Goal: Task Accomplishment & Management: Manage account settings

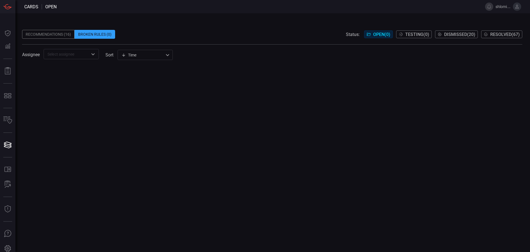
click at [517, 6] on icon at bounding box center [517, 6] width 5 height 5
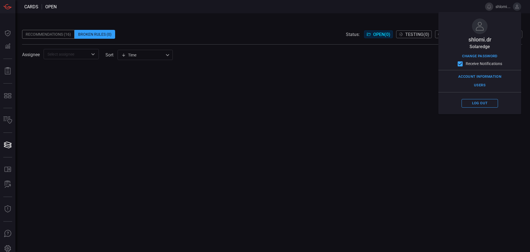
click at [415, 58] on div "Assignee ​ sort Time visibleUpdateTime ​" at bounding box center [272, 54] width 500 height 10
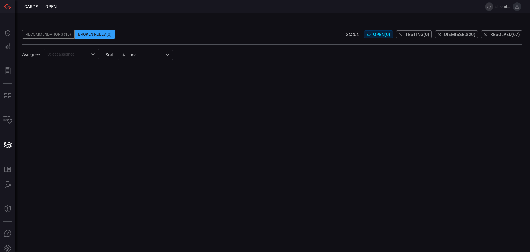
click at [516, 7] on icon at bounding box center [517, 6] width 5 height 5
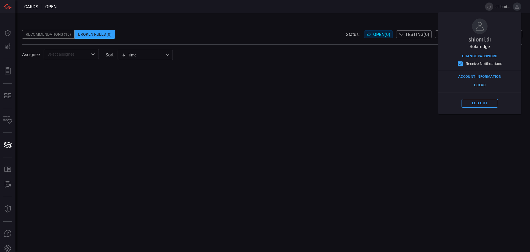
click at [481, 85] on button "Users" at bounding box center [480, 85] width 36 height 9
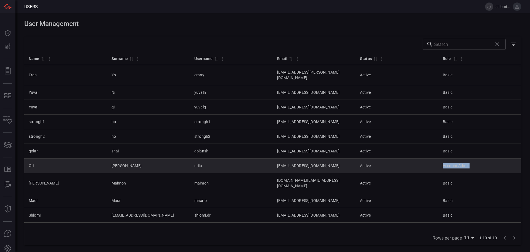
drag, startPoint x: 443, startPoint y: 160, endPoint x: 485, endPoint y: 162, distance: 41.7
click at [485, 162] on tr "[PERSON_NAME] orila [EMAIL_ADDRESS][DOMAIN_NAME] Active Account Admin" at bounding box center [272, 165] width 497 height 15
click at [485, 162] on td "Account Admin" at bounding box center [480, 165] width 83 height 15
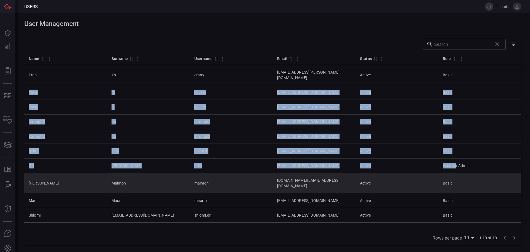
drag, startPoint x: 458, startPoint y: 69, endPoint x: 464, endPoint y: 169, distance: 100.2
click at [464, 168] on tbody "Eran Yo erany [EMAIL_ADDRESS][PERSON_NAME][DOMAIN_NAME] Active Basic Yuval Ni y…" at bounding box center [272, 143] width 497 height 157
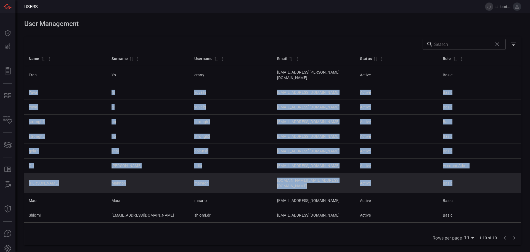
drag, startPoint x: 464, startPoint y: 177, endPoint x: 467, endPoint y: 180, distance: 4.2
click at [465, 177] on td "Basic" at bounding box center [480, 183] width 83 height 20
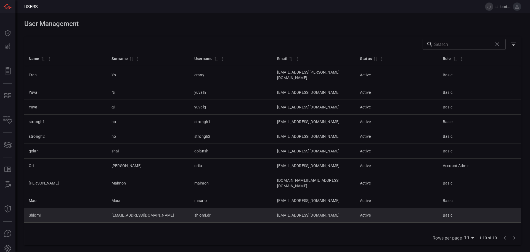
click at [462, 208] on td "Basic" at bounding box center [480, 215] width 83 height 15
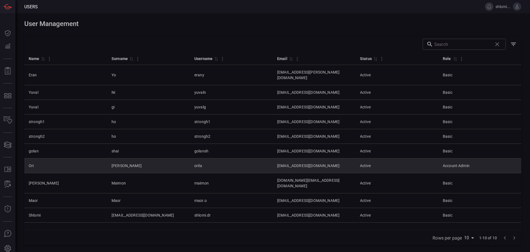
drag, startPoint x: 447, startPoint y: 160, endPoint x: 477, endPoint y: 159, distance: 29.6
click at [477, 159] on td "Account Admin" at bounding box center [480, 165] width 83 height 15
drag, startPoint x: 474, startPoint y: 160, endPoint x: 450, endPoint y: 159, distance: 23.8
click at [450, 159] on td "Account Admin" at bounding box center [480, 165] width 83 height 15
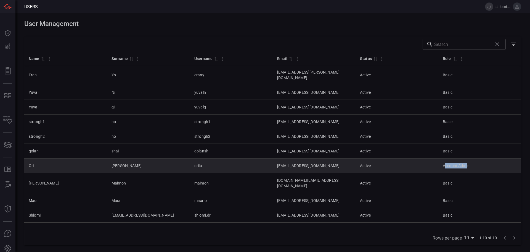
click at [450, 159] on td "Account Admin" at bounding box center [480, 165] width 83 height 15
drag, startPoint x: 449, startPoint y: 160, endPoint x: 476, endPoint y: 164, distance: 27.1
click at [476, 164] on td "Account Admin" at bounding box center [480, 165] width 83 height 15
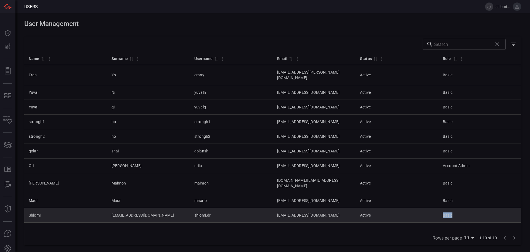
drag, startPoint x: 460, startPoint y: 205, endPoint x: 439, endPoint y: 203, distance: 21.9
click at [439, 208] on tr "[PERSON_NAME] [PERSON_NAME][EMAIL_ADDRESS][DOMAIN_NAME] [DOMAIN_NAME] [DOMAIN_N…" at bounding box center [272, 215] width 497 height 15
click at [446, 208] on td "Basic" at bounding box center [480, 215] width 83 height 15
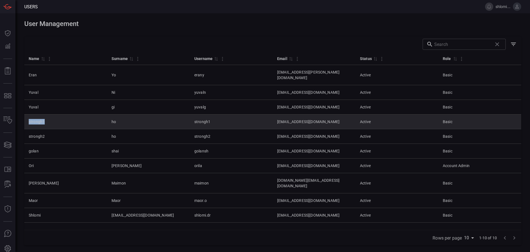
drag, startPoint x: 48, startPoint y: 120, endPoint x: 29, endPoint y: 117, distance: 19.0
click at [29, 117] on td "strongh1" at bounding box center [65, 121] width 83 height 15
click at [273, 115] on td "[EMAIL_ADDRESS][DOMAIN_NAME]" at bounding box center [314, 121] width 83 height 15
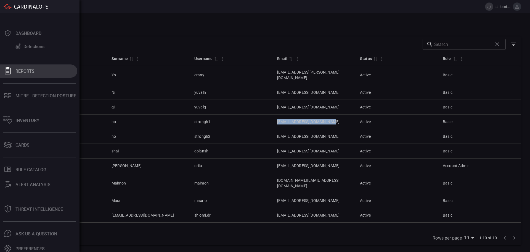
click at [9, 69] on icon at bounding box center [8, 70] width 6 height 7
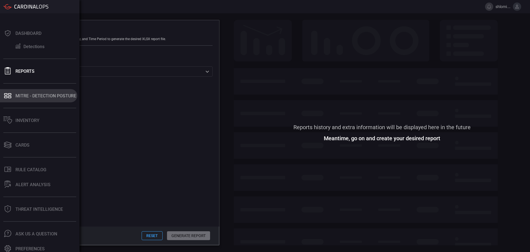
click at [23, 95] on div "MITRE - Detection Posture" at bounding box center [45, 95] width 61 height 5
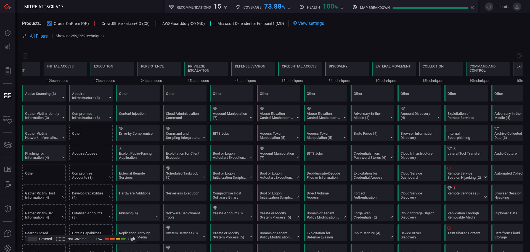
scroll to position [0, 72]
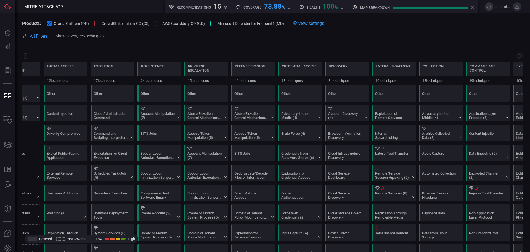
click at [271, 9] on div "73.88 %" at bounding box center [274, 5] width 21 height 7
drag, startPoint x: 264, startPoint y: 7, endPoint x: 285, endPoint y: 5, distance: 20.5
click at [285, 5] on div "Coverage 73.88 %" at bounding box center [263, 5] width 55 height 7
drag, startPoint x: 330, startPoint y: 6, endPoint x: 337, endPoint y: 6, distance: 7.5
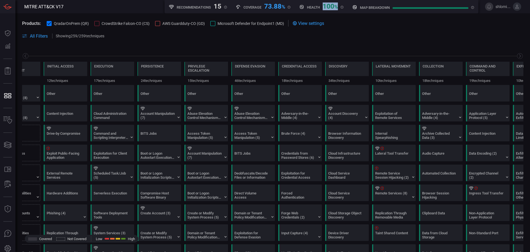
click at [337, 6] on div "Health 100 %" at bounding box center [321, 5] width 44 height 7
click at [337, 6] on span "%" at bounding box center [336, 7] width 4 height 6
click at [224, 8] on icon at bounding box center [225, 7] width 3 height 3
click at [194, 8] on h5 "Recommendations" at bounding box center [194, 7] width 34 height 4
click at [223, 7] on div "Recommendations 15 New rule suggestions" at bounding box center [198, 5] width 58 height 7
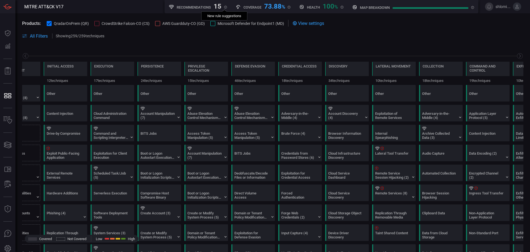
click at [225, 8] on icon at bounding box center [225, 7] width 3 height 3
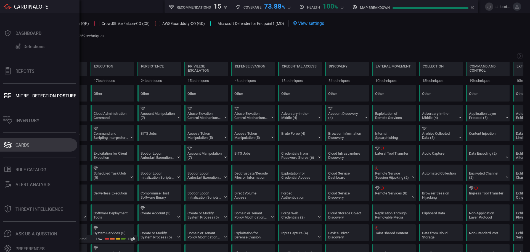
click at [23, 144] on div "Cards" at bounding box center [22, 144] width 14 height 5
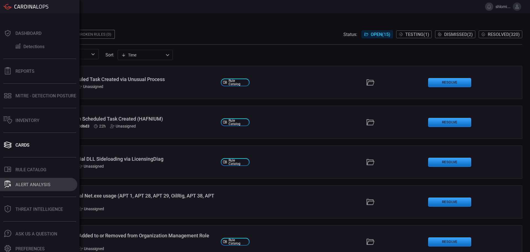
click at [32, 181] on button "ALERT ANALYSIS" at bounding box center [38, 184] width 77 height 13
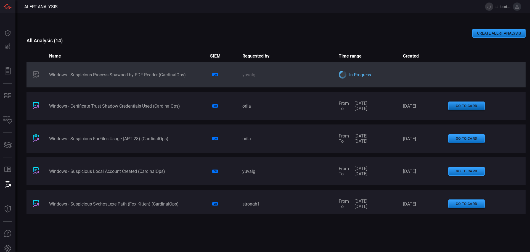
click at [463, 104] on button "go to card" at bounding box center [467, 105] width 36 height 9
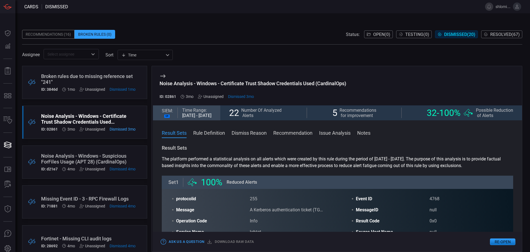
click at [76, 78] on div "Broken rules due to missing reference set "241"" at bounding box center [88, 79] width 94 height 12
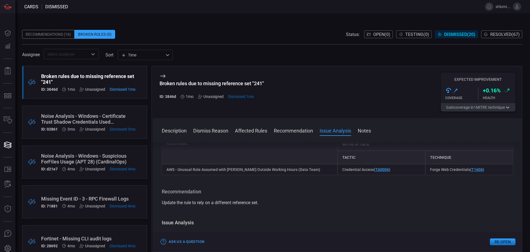
scroll to position [245, 0]
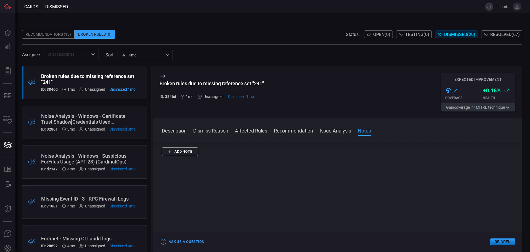
click at [73, 124] on div "Noise Analysis - Windows - Certificate Trust Shadow Credentials Used (CardinalO…" at bounding box center [88, 119] width 94 height 12
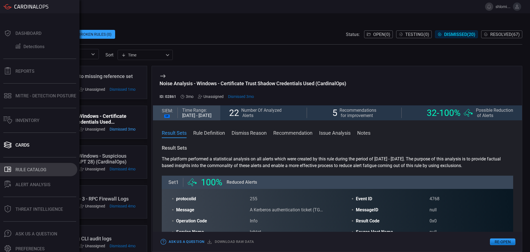
click at [21, 170] on div "Rule Catalog" at bounding box center [30, 169] width 31 height 5
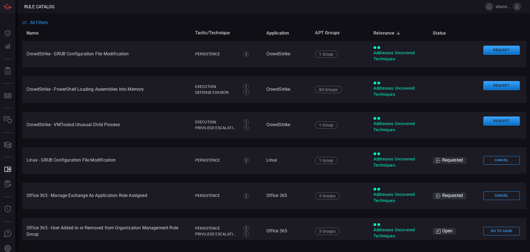
click at [137, 29] on th "Name" at bounding box center [106, 33] width 169 height 16
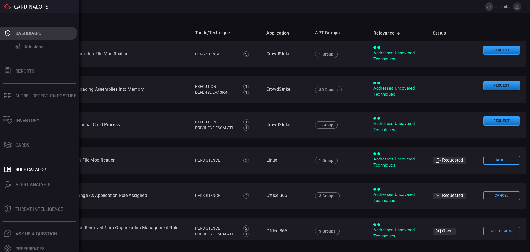
click at [31, 32] on div "Dashboard" at bounding box center [28, 33] width 26 height 5
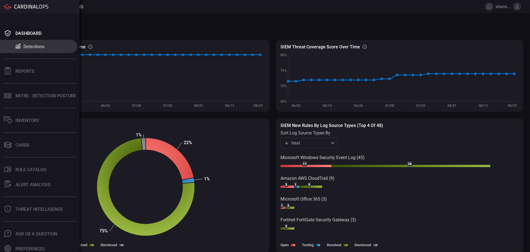
click at [31, 48] on div "Detections" at bounding box center [33, 46] width 21 height 5
click at [30, 44] on div "Detections" at bounding box center [33, 46] width 21 height 5
click at [43, 118] on button "Inventory" at bounding box center [38, 120] width 77 height 13
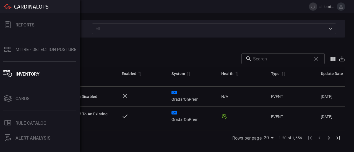
scroll to position [47, 0]
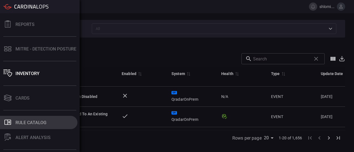
click at [30, 124] on div "Rule Catalog" at bounding box center [30, 122] width 31 height 5
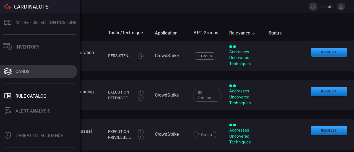
scroll to position [73, 0]
click at [19, 70] on div "Cards" at bounding box center [22, 71] width 14 height 5
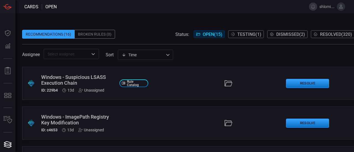
scroll to position [514, 0]
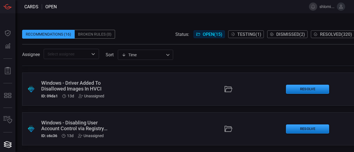
click at [79, 120] on div "Windows - Disabling User Account Control via Registry Modification" at bounding box center [78, 126] width 74 height 12
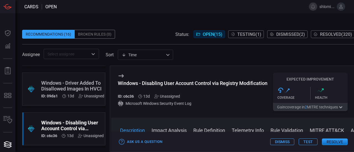
click at [341, 108] on icon "button" at bounding box center [341, 107] width 6 height 4
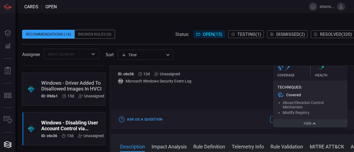
scroll to position [27, 0]
click at [298, 119] on button "Hide" at bounding box center [310, 123] width 75 height 8
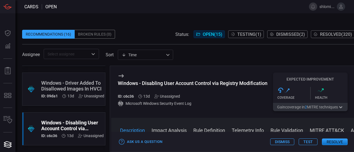
scroll to position [0, 0]
click at [331, 107] on button "Gain coverage in 2 MITRE technique s" at bounding box center [310, 107] width 75 height 8
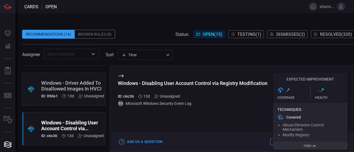
scroll to position [27, 0]
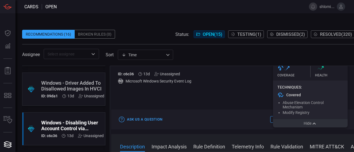
click at [177, 143] on button "Impact Analysis" at bounding box center [168, 146] width 35 height 7
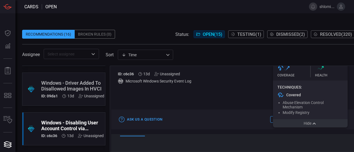
click at [293, 119] on button "Hide" at bounding box center [310, 123] width 75 height 8
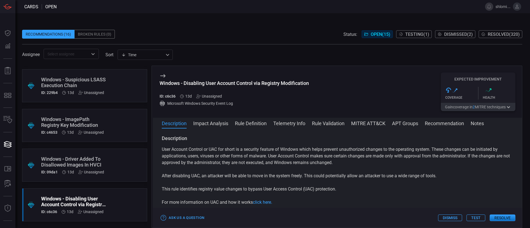
scroll to position [7, 0]
click at [475, 217] on button "Test" at bounding box center [476, 218] width 19 height 7
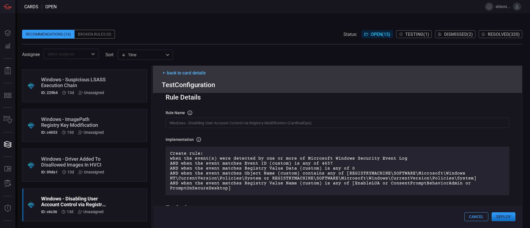
scroll to position [0, 0]
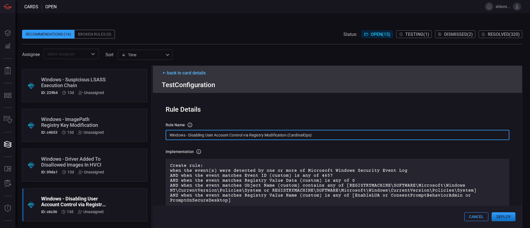
click at [313, 136] on input "Windows - Disabling User Account Control via Registry Modification (CardinalOps)" at bounding box center [338, 135] width 344 height 10
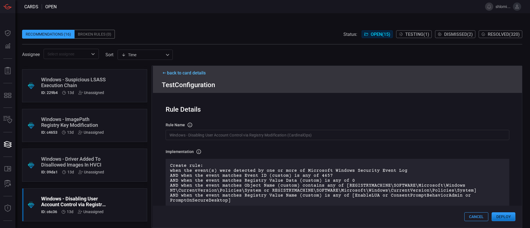
click at [318, 149] on div "Implementation Definition of the rule that will be created in the SIEM." at bounding box center [338, 152] width 344 height 6
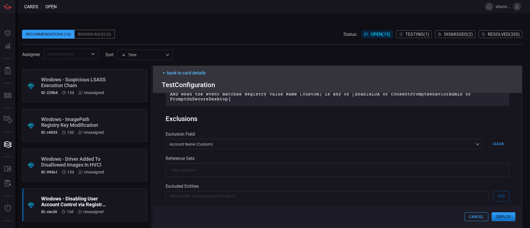
scroll to position [102, 0]
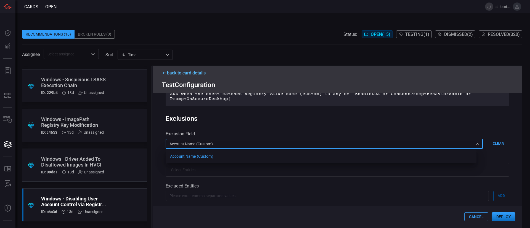
click at [222, 141] on div "Account Name (custom) Account Name (custom) Account Name (custom) ​" at bounding box center [324, 144] width 317 height 10
click at [240, 129] on div at bounding box center [265, 114] width 530 height 228
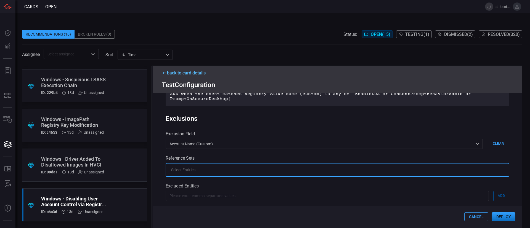
click at [223, 170] on input "text" at bounding box center [332, 170] width 331 height 10
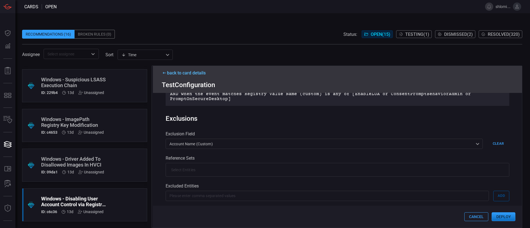
click at [228, 157] on div "Reference Sets" at bounding box center [338, 158] width 344 height 5
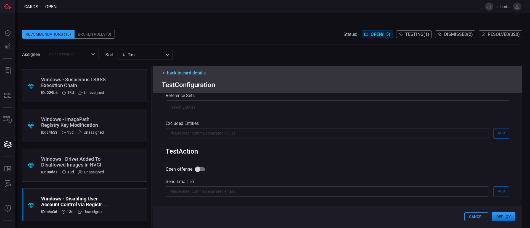
scroll to position [162, 0]
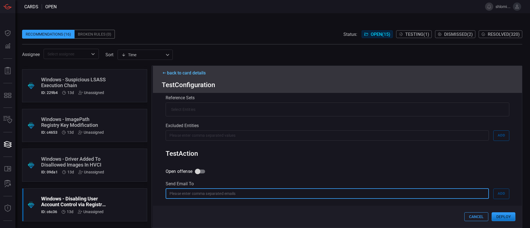
click at [209, 196] on input "text" at bounding box center [327, 194] width 323 height 10
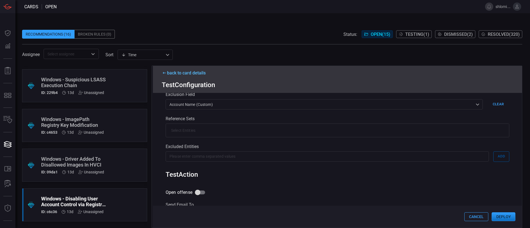
scroll to position [141, 0]
click at [235, 170] on div "Rule Details rule Name Name of the rule that will be created in the SIEM. Windo…" at bounding box center [337, 160] width 369 height 135
click at [445, 77] on div "back to card details Test Configuration" at bounding box center [337, 79] width 369 height 27
click at [411, 34] on span "Testing ( 1 )" at bounding box center [417, 34] width 24 height 5
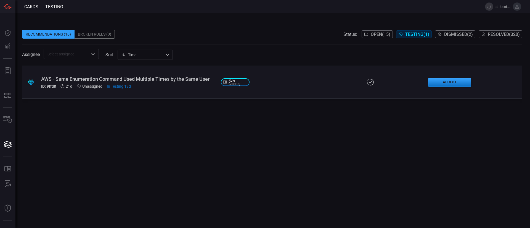
click at [115, 80] on div "AWS - Same Enumeration Command Used Multiple Times by the Same User" at bounding box center [128, 79] width 175 height 6
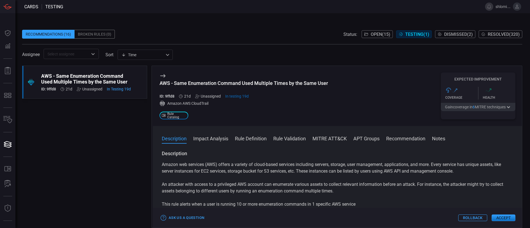
click at [218, 140] on button "Impact Analysis" at bounding box center [210, 138] width 35 height 7
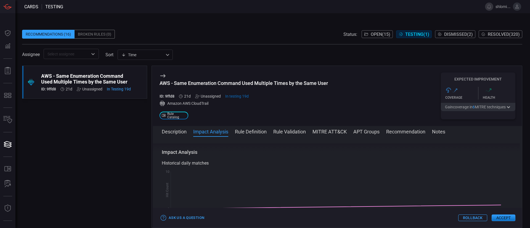
click at [254, 132] on button "Rule Definition" at bounding box center [251, 131] width 32 height 7
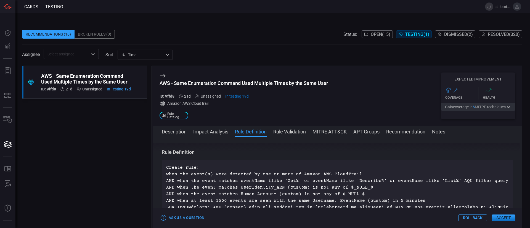
click at [285, 130] on button "Rule Validation" at bounding box center [289, 131] width 33 height 7
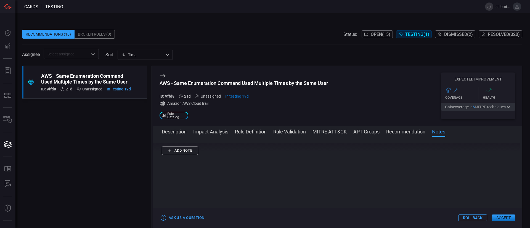
scroll to position [1113, 0]
click at [401, 132] on button "Recommendation" at bounding box center [405, 131] width 39 height 7
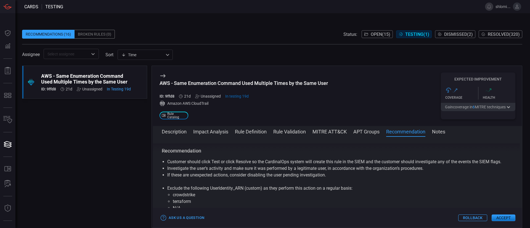
click at [98, 143] on div ".suggested_cards_icon{fill:url(#suggested_cards_icon);} AWS - Same Enumeration …" at bounding box center [84, 147] width 125 height 163
click at [378, 32] on span "Open ( 15 )" at bounding box center [381, 34] width 20 height 5
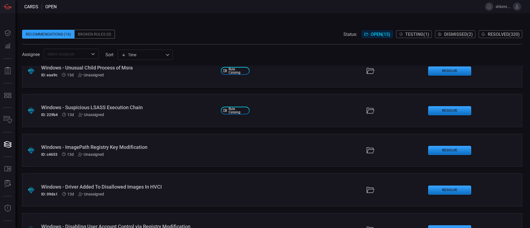
scroll to position [434, 0]
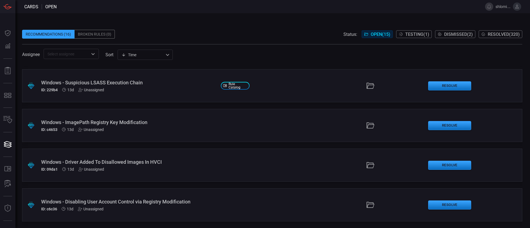
click at [91, 197] on div ".suggested_cards_icon{fill:url(#suggested_cards_icon);} Windows - Disabling Use…" at bounding box center [272, 205] width 500 height 33
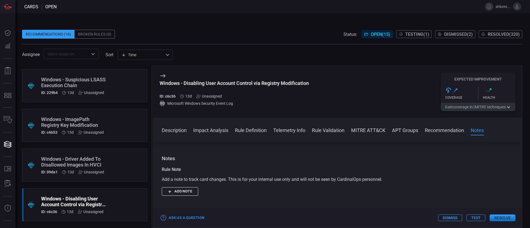
scroll to position [625, 0]
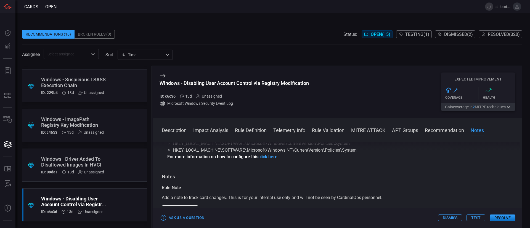
click at [478, 218] on button "Test" at bounding box center [476, 218] width 19 height 7
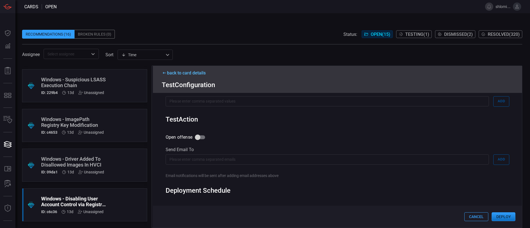
scroll to position [198, 0]
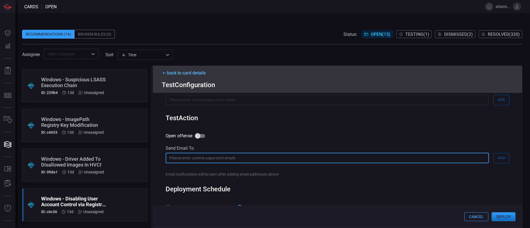
click at [210, 155] on input "text" at bounding box center [327, 158] width 323 height 10
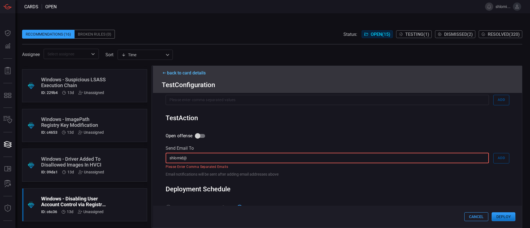
type input "shlomid@"
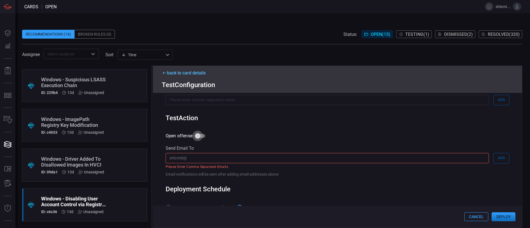
click at [198, 136] on input "Open offense" at bounding box center [197, 136] width 31 height 10
click at [198, 136] on input "Open offense" at bounding box center [203, 136] width 31 height 10
checkbox input "false"
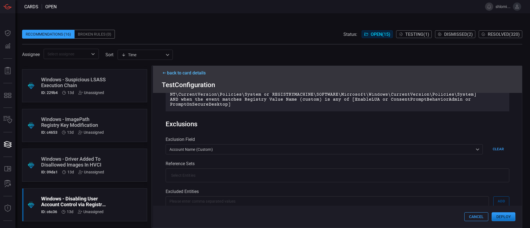
scroll to position [96, 0]
click at [482, 215] on button "Cancel" at bounding box center [477, 217] width 24 height 9
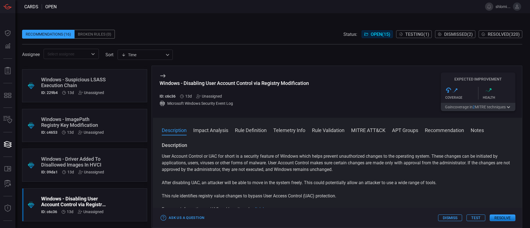
click at [204, 96] on div "Unassigned" at bounding box center [209, 96] width 26 height 4
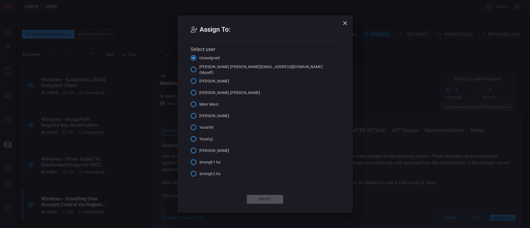
click at [204, 69] on span "[PERSON_NAME] [PERSON_NAME][EMAIL_ADDRESS][DOMAIN_NAME] (Myself)" at bounding box center [261, 70] width 125 height 12
click at [199, 69] on input "[PERSON_NAME] [PERSON_NAME][EMAIL_ADDRESS][DOMAIN_NAME] (Myself)" at bounding box center [194, 70] width 12 height 12
click at [258, 197] on button "Select" at bounding box center [265, 199] width 36 height 9
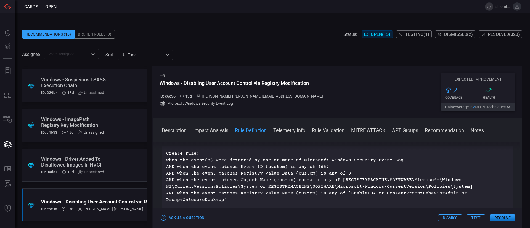
scroll to position [186, 0]
drag, startPoint x: 313, startPoint y: 82, endPoint x: 160, endPoint y: 84, distance: 153.0
click at [160, 84] on div "Windows - Disabling User Account Control via Registry Modification ID: c6c36 13…" at bounding box center [337, 92] width 369 height 52
copy div "Windows - Disabling User Account Control via Registry Modification"
click at [267, 83] on div "Windows - Disabling User Account Control via Registry Modification" at bounding box center [244, 83] width 168 height 6
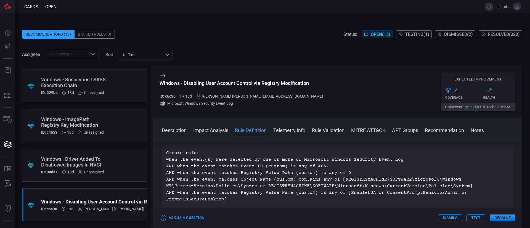
click at [502, 215] on button "Resolve" at bounding box center [503, 218] width 26 height 7
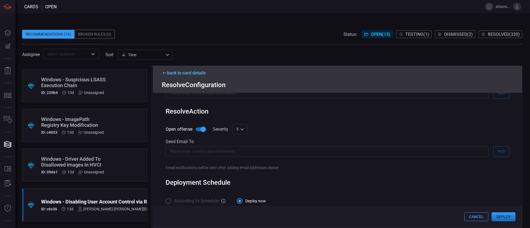
scroll to position [205, 0]
click at [244, 128] on div "5 5 1 2 3 4 5 6 7 8 9 10 ​" at bounding box center [240, 128] width 15 height 10
click at [244, 128] on ul "1 2 3 4 5 6 7 8 9 10" at bounding box center [240, 176] width 15 height 96
click at [270, 130] on div at bounding box center [265, 114] width 530 height 228
click at [243, 128] on div "5 5 ​" at bounding box center [240, 128] width 15 height 10
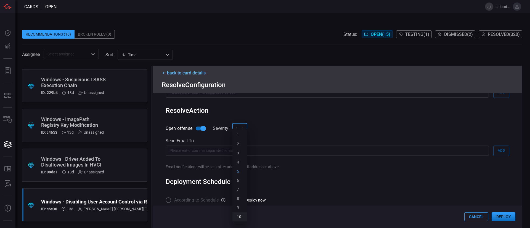
click at [241, 217] on div "10" at bounding box center [239, 217] width 4 height 6
type input "10"
click at [280, 136] on div "Open offense Severity 10 10 ​ Send email to ​ ​ Add Email notifications will be…" at bounding box center [338, 146] width 344 height 46
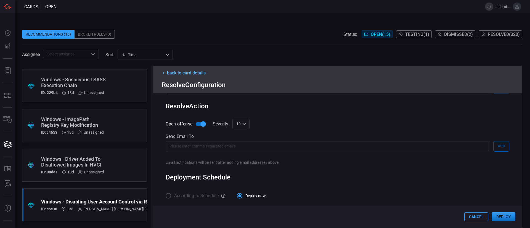
scroll to position [212, 0]
click at [214, 141] on input "text" at bounding box center [327, 145] width 323 height 10
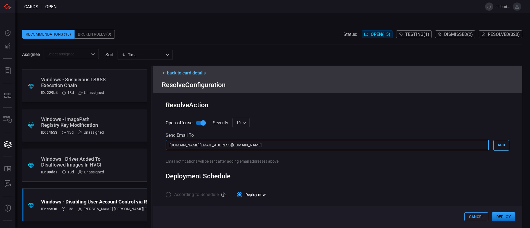
type input "[DOMAIN_NAME][EMAIL_ADDRESS][DOMAIN_NAME]"
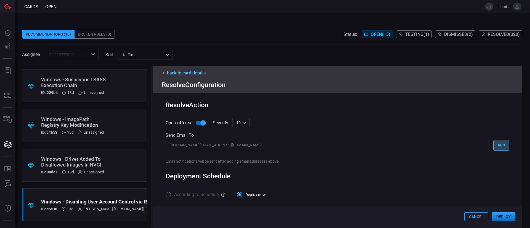
click at [494, 143] on button "Add" at bounding box center [502, 145] width 16 height 10
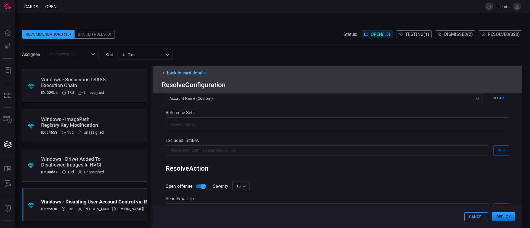
scroll to position [217, 0]
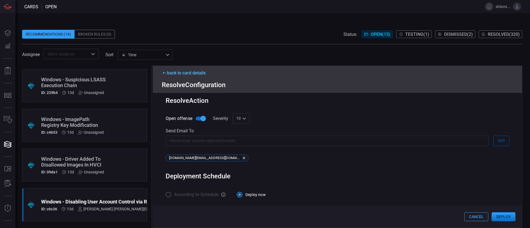
click at [169, 196] on label "According to Schedule" at bounding box center [191, 195] width 56 height 12
click at [225, 195] on icon at bounding box center [223, 195] width 5 height 5
click at [450, 175] on div "Deployment Schedule" at bounding box center [338, 177] width 344 height 8
click at [507, 219] on button "Deploy" at bounding box center [504, 217] width 24 height 9
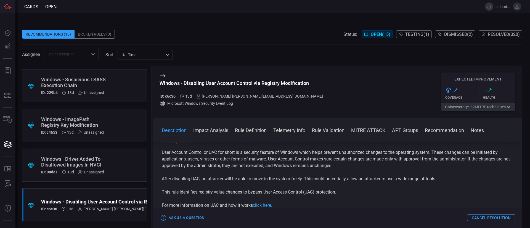
scroll to position [0, 0]
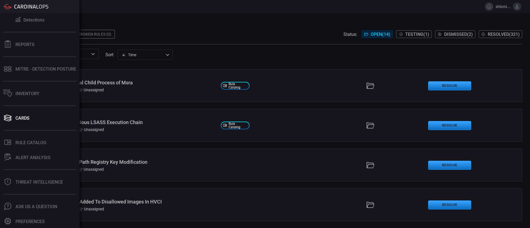
scroll to position [27, 0]
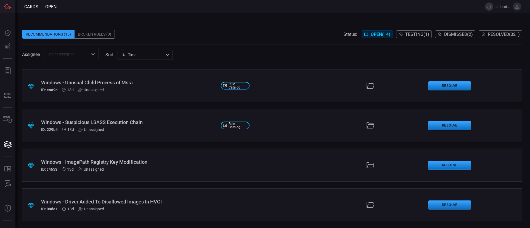
click at [499, 34] on span "Resolved ( 321 )" at bounding box center [504, 34] width 32 height 5
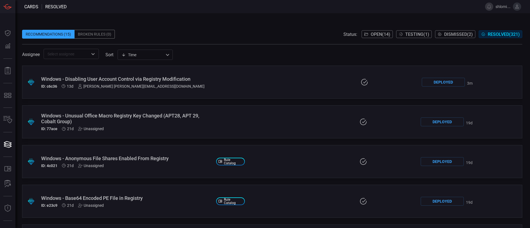
click at [89, 57] on div "​" at bounding box center [71, 54] width 55 height 10
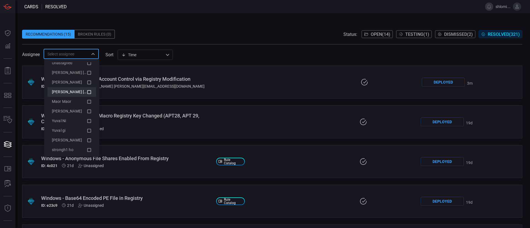
scroll to position [6, 0]
click at [87, 74] on icon at bounding box center [89, 73] width 5 height 7
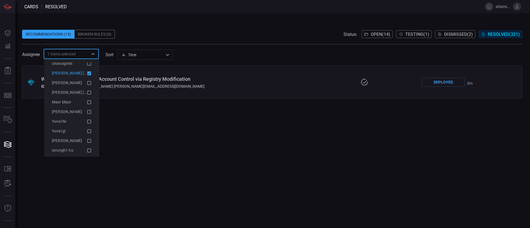
click at [206, 148] on div ".suggested_cards_icon{fill:url(#suggested_cards_icon);} Windows - Disabling Use…" at bounding box center [272, 147] width 500 height 163
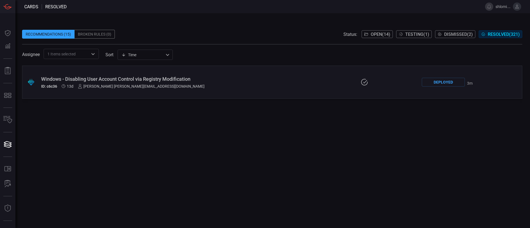
click at [89, 77] on div "Windows - Disabling User Account Control via Registry Modification" at bounding box center [127, 79] width 172 height 6
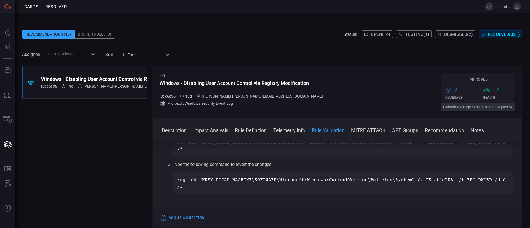
scroll to position [304, 0]
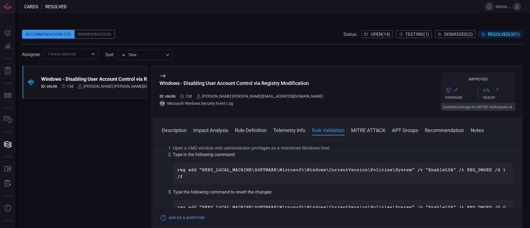
click at [310, 171] on p "reg add "HKEY_LOCAL_MACHINE\SOFTWARE\Microsoft\Windows\CurrentVersion\Policies\…" at bounding box center [343, 173] width 332 height 13
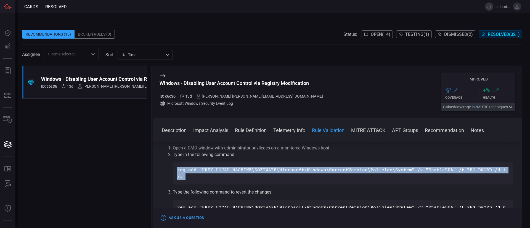
click at [310, 171] on p "reg add "HKEY_LOCAL_MACHINE\SOFTWARE\Microsoft\Windows\CurrentVersion\Policies\…" at bounding box center [343, 173] width 332 height 13
copy li "reg add "HKEY_LOCAL_MACHINE\SOFTWARE\Microsoft\Windows\CurrentVersion\Policies\…"
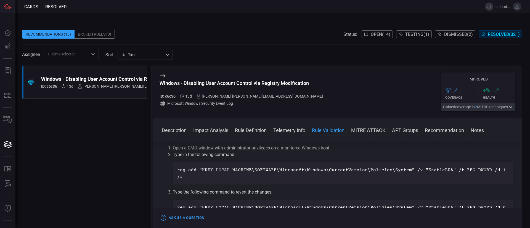
click at [331, 147] on div "Description User Account Control or UAC for short is a security feature of Wind…" at bounding box center [337, 184] width 369 height 84
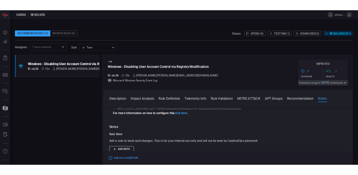
scroll to position [630, 0]
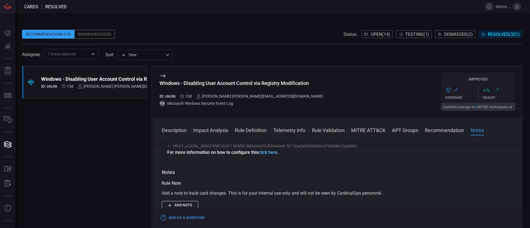
click at [270, 155] on link "click here" at bounding box center [268, 152] width 19 height 5
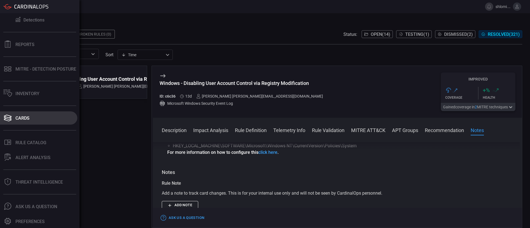
click at [36, 116] on button "Cards" at bounding box center [38, 118] width 77 height 13
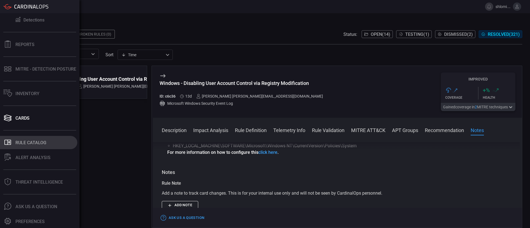
click at [43, 143] on div "Rule Catalog" at bounding box center [30, 142] width 31 height 5
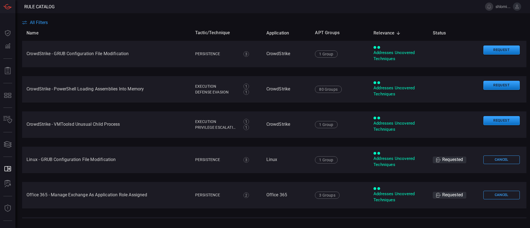
click at [145, 27] on th "Name" at bounding box center [106, 33] width 169 height 16
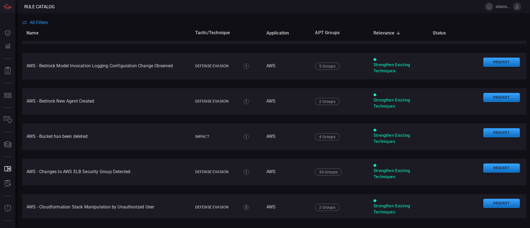
scroll to position [1200, 0]
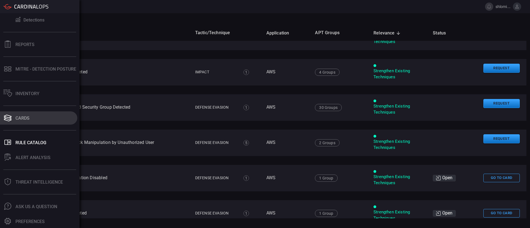
click at [30, 118] on button "Cards" at bounding box center [38, 118] width 77 height 13
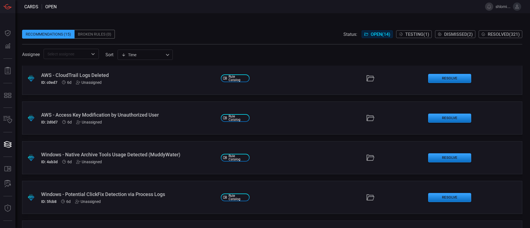
scroll to position [394, 0]
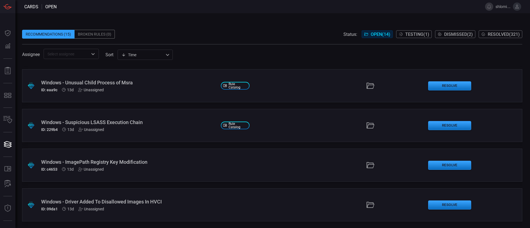
click at [124, 201] on div "Windows - Driver Added To Disallowed Images In HVCI" at bounding box center [128, 202] width 175 height 6
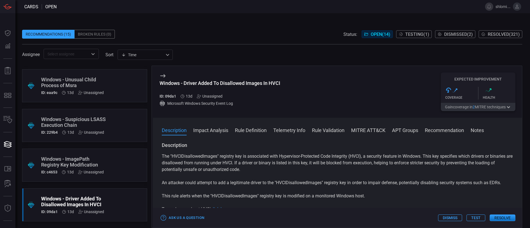
click at [209, 96] on div "Unassigned" at bounding box center [210, 96] width 26 height 4
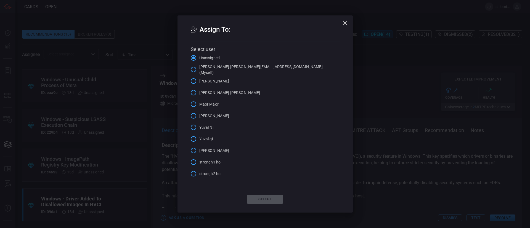
click at [208, 70] on span "[PERSON_NAME] [PERSON_NAME][EMAIL_ADDRESS][DOMAIN_NAME] (Myself)" at bounding box center [261, 70] width 125 height 12
click at [199, 70] on input "[PERSON_NAME] [PERSON_NAME][EMAIL_ADDRESS][DOMAIN_NAME] (Myself)" at bounding box center [194, 70] width 12 height 12
click at [272, 202] on button "Select" at bounding box center [265, 199] width 36 height 9
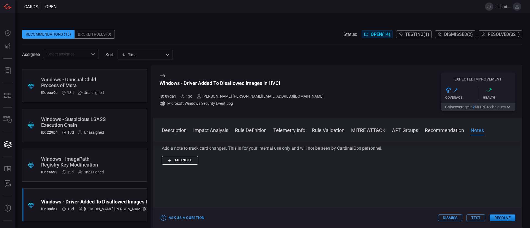
scroll to position [673, 0]
click at [502, 217] on button "Resolve" at bounding box center [503, 218] width 26 height 7
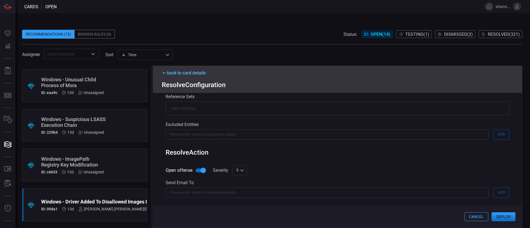
scroll to position [149, 0]
click at [242, 170] on div "5 5 1 2 3 4 5 6 7 8 9 10 ​" at bounding box center [240, 170] width 15 height 10
click at [241, 216] on li "10" at bounding box center [240, 217] width 15 height 9
type input "10"
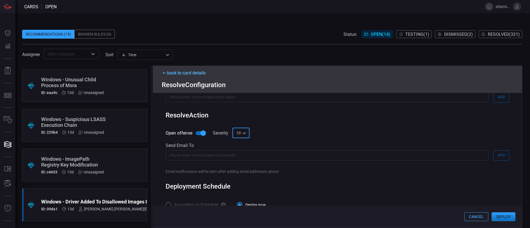
scroll to position [186, 0]
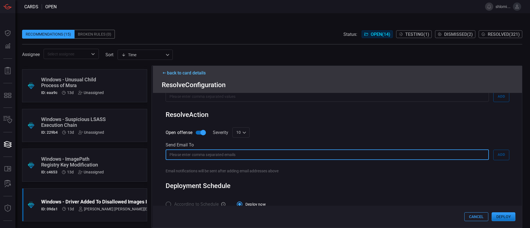
click at [255, 156] on input "text" at bounding box center [327, 155] width 323 height 10
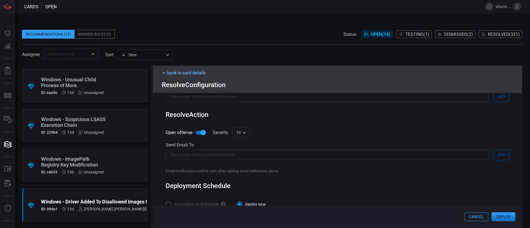
click at [293, 135] on div "Open offense Severity 10 10 ​ Send email to ​ ​ Add Email notifications will be…" at bounding box center [338, 151] width 344 height 46
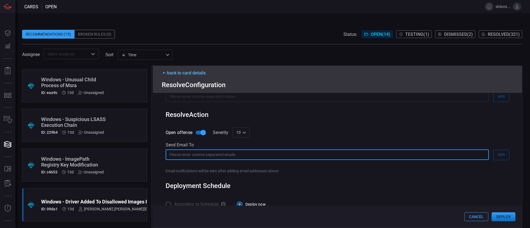
click at [236, 158] on input "text" at bounding box center [327, 155] width 323 height 10
type input "[DOMAIN_NAME][EMAIL_ADDRESS][DOMAIN_NAME]"
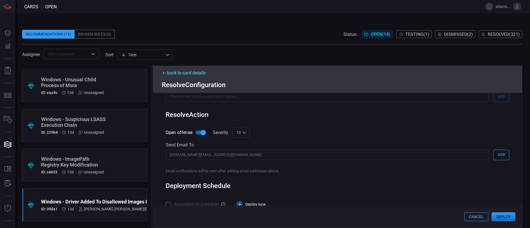
click at [299, 117] on div "Resolve Action" at bounding box center [338, 115] width 344 height 8
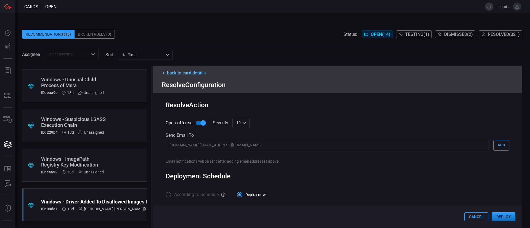
click at [505, 214] on button "Deploy" at bounding box center [504, 217] width 24 height 9
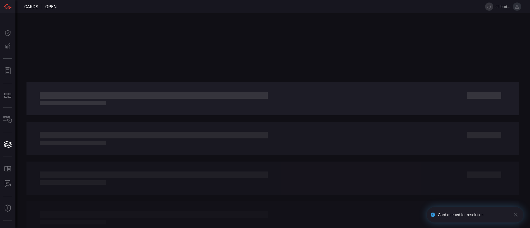
drag, startPoint x: 282, startPoint y: 84, endPoint x: 174, endPoint y: 87, distance: 108.6
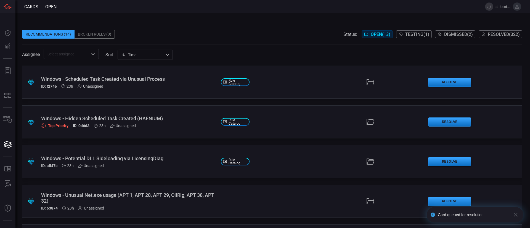
click at [491, 34] on span "Resolved ( 322 )" at bounding box center [504, 34] width 32 height 5
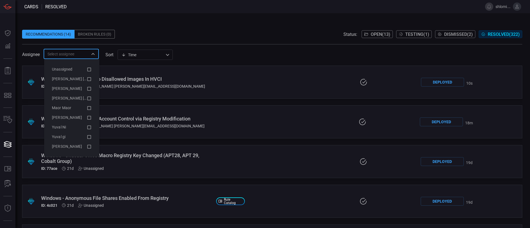
click at [82, 52] on input "text" at bounding box center [66, 54] width 43 height 7
click at [151, 80] on div "Windows - Driver Added To Disallowed Images In HVCI" at bounding box center [126, 79] width 171 height 6
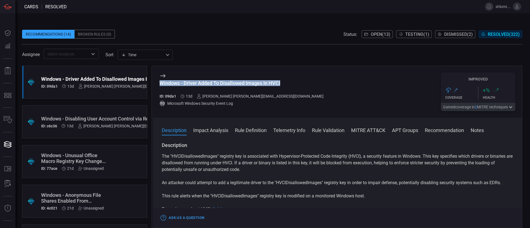
drag, startPoint x: 160, startPoint y: 83, endPoint x: 281, endPoint y: 81, distance: 121.5
click at [281, 81] on div "Windows - Driver Added To Disallowed Images In HVCI ID: 09da1 13d Shlomi [EMAIL…" at bounding box center [337, 92] width 369 height 52
copy div "Windows - Driver Added To Disallowed Images In HVCI"
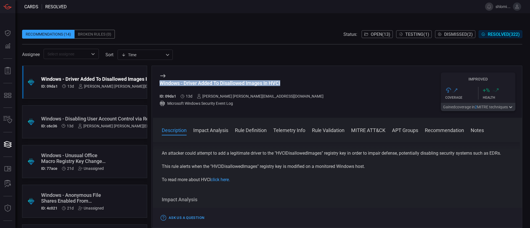
scroll to position [31, 0]
click at [222, 178] on link "click here." at bounding box center [220, 178] width 19 height 5
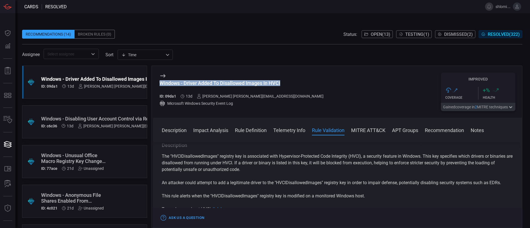
scroll to position [333, 0]
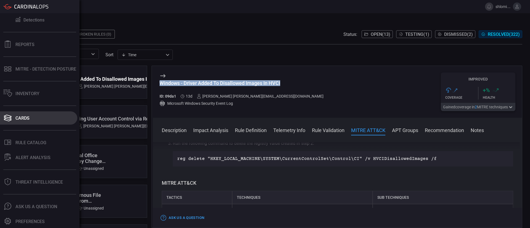
click at [25, 118] on div "Cards" at bounding box center [22, 118] width 14 height 5
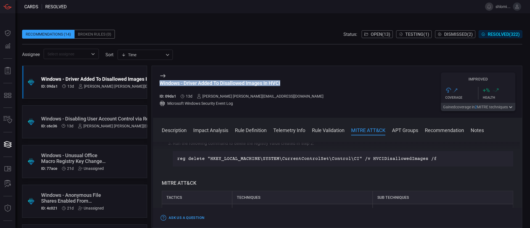
click at [374, 32] on span "Open ( 13 )" at bounding box center [381, 34] width 20 height 5
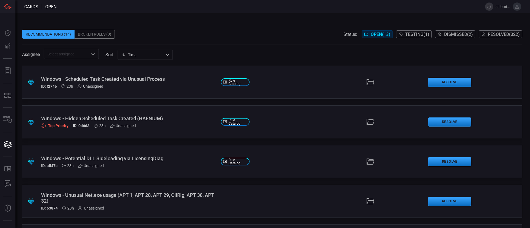
scroll to position [354, 0]
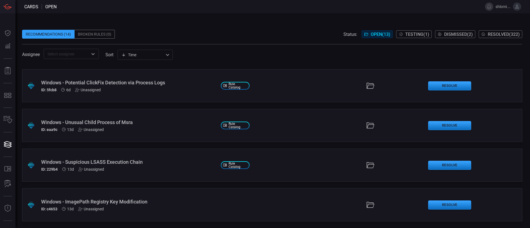
click at [133, 205] on div "Windows - ImagePath Registry Key Modification" at bounding box center [128, 202] width 175 height 6
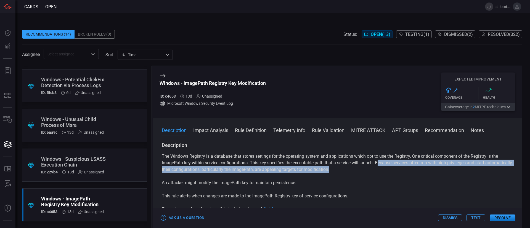
drag, startPoint x: 378, startPoint y: 165, endPoint x: 486, endPoint y: 169, distance: 108.1
click at [486, 169] on p "The Windows Registry is a database that stores settings for the operating syste…" at bounding box center [338, 163] width 352 height 20
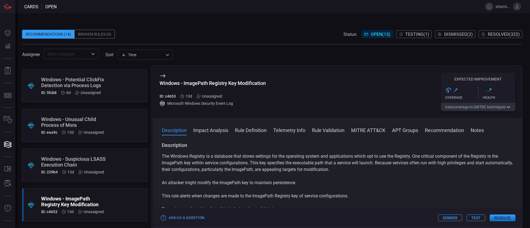
click at [388, 177] on div "The Windows Registry is a database that stores settings for the operating syste…" at bounding box center [338, 183] width 352 height 60
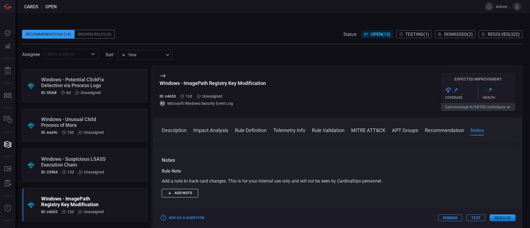
scroll to position [645, 0]
click at [502, 219] on button "Resolve" at bounding box center [503, 218] width 26 height 7
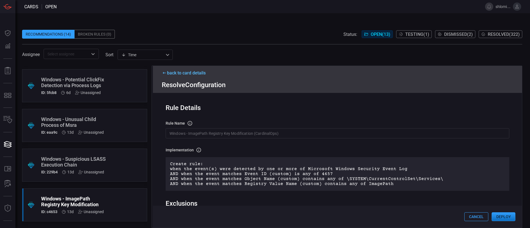
scroll to position [1, 0]
click at [277, 136] on input "Windows - ImagePath Registry Key Modification (CardinalOps)" at bounding box center [338, 134] width 344 height 10
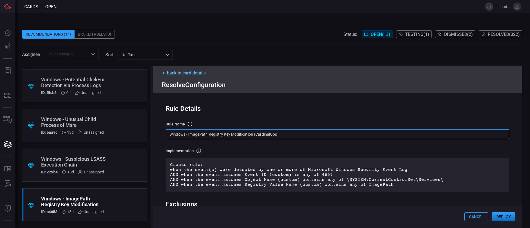
drag, startPoint x: 286, startPoint y: 135, endPoint x: 82, endPoint y: 129, distance: 204.0
click at [82, 129] on div ".suggested_cards_icon{fill:url(#suggested_cards_icon);} Windows - Scheduled Tas…" at bounding box center [272, 147] width 500 height 163
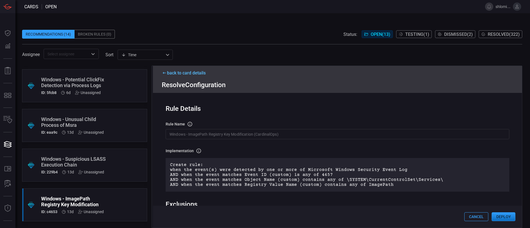
click at [282, 113] on div "Rule Details rule Name Name of the rule that will be created in the SIEM. Windo…" at bounding box center [337, 160] width 369 height 135
click at [172, 71] on div "back to card details" at bounding box center [338, 72] width 352 height 5
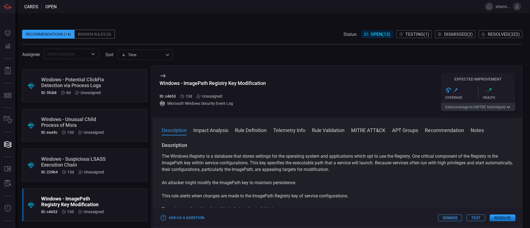
click at [204, 93] on div "Windows - ImagePath Registry Key Modification ID: c4653 13d Unassigned" at bounding box center [213, 89] width 106 height 18
click at [204, 94] on div "Unassigned" at bounding box center [210, 96] width 26 height 4
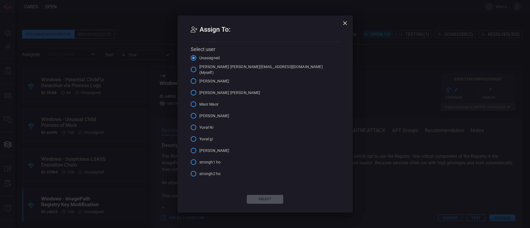
click at [222, 70] on span "[PERSON_NAME] [PERSON_NAME][EMAIL_ADDRESS][DOMAIN_NAME] (Myself)" at bounding box center [261, 70] width 125 height 12
click at [199, 70] on input "[PERSON_NAME] [PERSON_NAME][EMAIL_ADDRESS][DOMAIN_NAME] (Myself)" at bounding box center [194, 70] width 12 height 12
click at [257, 197] on button "Select" at bounding box center [265, 199] width 36 height 9
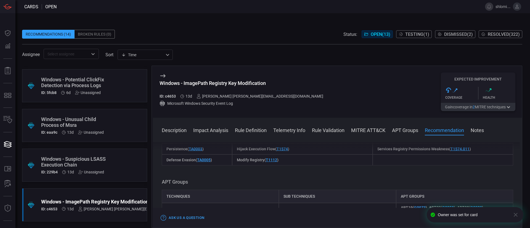
scroll to position [693, 0]
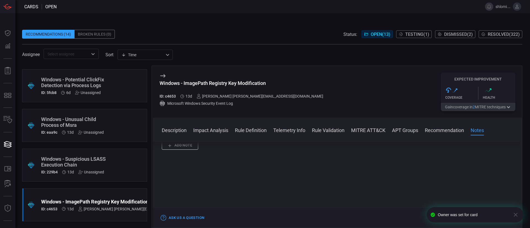
click at [516, 215] on icon "button" at bounding box center [516, 215] width 4 height 4
click at [500, 222] on div "Ask Us a Question Dismiss Test Resolve" at bounding box center [337, 218] width 369 height 20
click at [502, 219] on button "Resolve" at bounding box center [503, 218] width 26 height 7
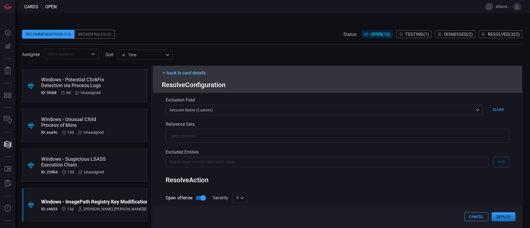
scroll to position [121, 0]
click at [224, 163] on input "text" at bounding box center [327, 162] width 323 height 10
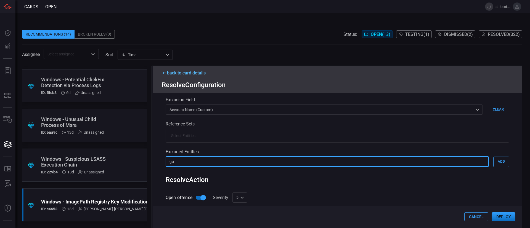
type input "g"
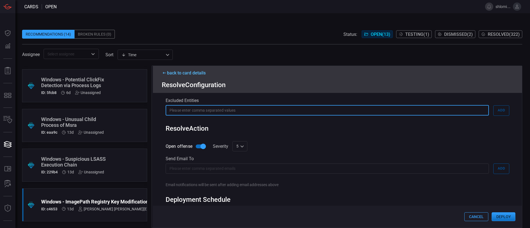
scroll to position [197, 0]
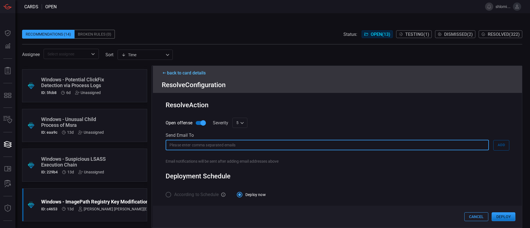
click at [225, 144] on input "text" at bounding box center [327, 145] width 323 height 10
type input "[DOMAIN_NAME][EMAIL_ADDRESS][DOMAIN_NAME]"
click at [241, 124] on div "5 5 ​" at bounding box center [240, 123] width 15 height 10
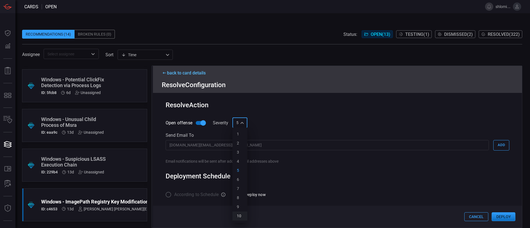
click at [241, 215] on div "10" at bounding box center [239, 217] width 4 height 6
type input "10"
click at [306, 176] on div "Deployment Schedule" at bounding box center [338, 177] width 344 height 8
click at [502, 216] on button "Deploy" at bounding box center [504, 217] width 24 height 9
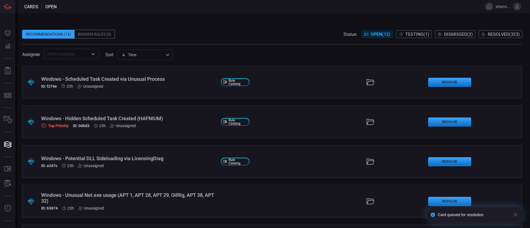
click at [495, 30] on button "Resolved ( 323 )" at bounding box center [501, 34] width 44 height 8
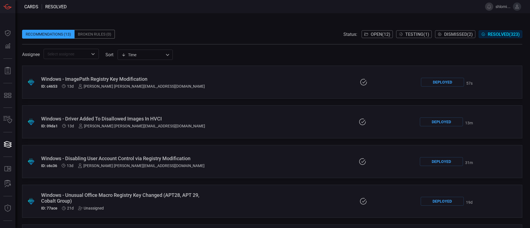
click at [131, 81] on div "Windows - ImagePath Registry Key Modification" at bounding box center [126, 79] width 171 height 6
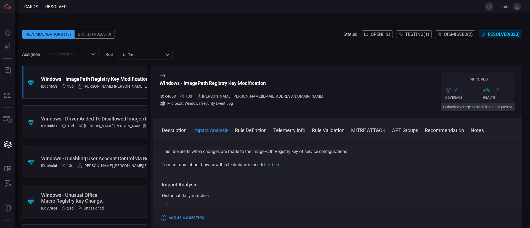
scroll to position [42, 0]
click at [275, 168] on link "click here." at bounding box center [271, 167] width 19 height 5
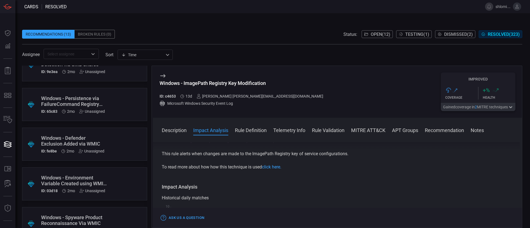
scroll to position [1154, 0]
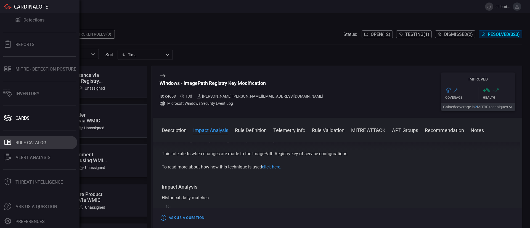
click at [6, 144] on icon at bounding box center [7, 142] width 7 height 5
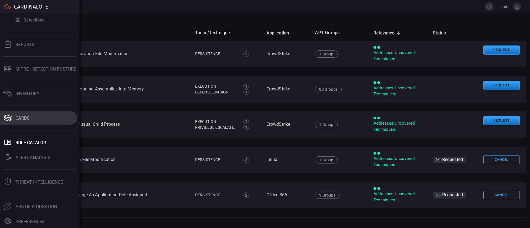
click at [24, 118] on div "Cards" at bounding box center [22, 118] width 14 height 5
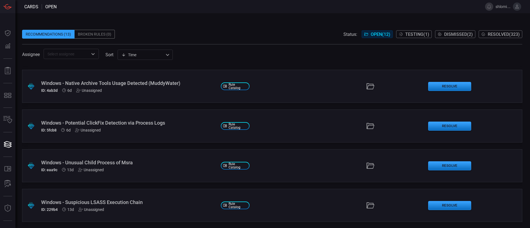
scroll to position [315, 0]
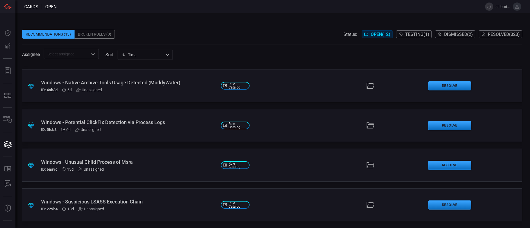
click at [124, 198] on div ".suggested_cards_icon{fill:url(#suggested_cards_icon);} Windows - Suspicious LS…" at bounding box center [272, 205] width 500 height 33
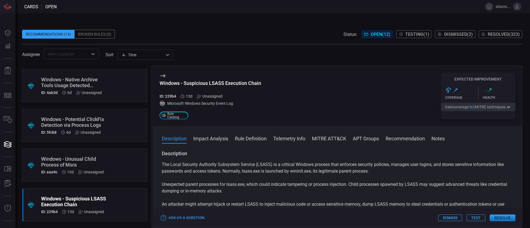
click at [164, 75] on icon at bounding box center [163, 76] width 7 height 7
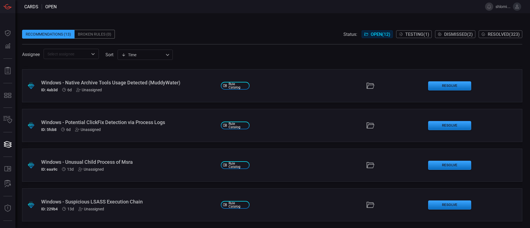
click at [132, 199] on div "Windows - Suspicious LSASS Execution Chain" at bounding box center [128, 202] width 175 height 6
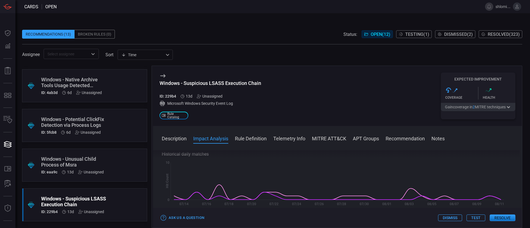
scroll to position [115, 0]
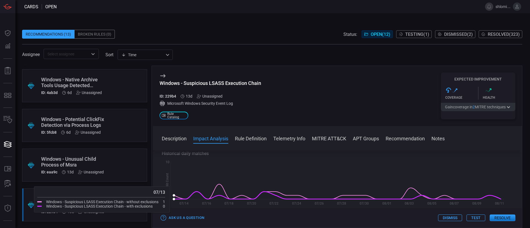
click at [174, 199] on icon at bounding box center [337, 195] width 327 height 7
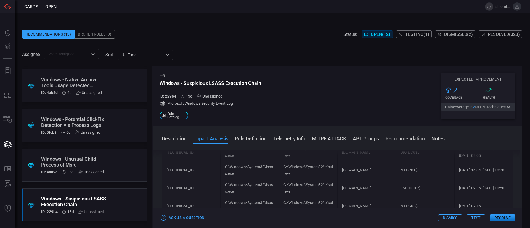
scroll to position [220, 0]
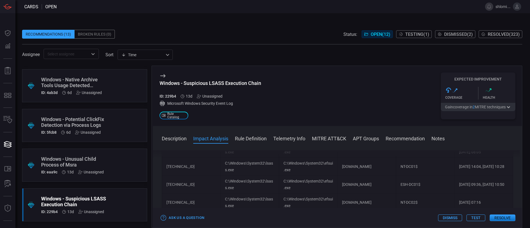
click at [214, 96] on div "Unassigned" at bounding box center [210, 96] width 26 height 4
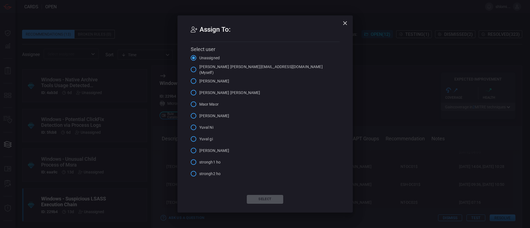
click at [212, 66] on label "[PERSON_NAME] [PERSON_NAME][EMAIL_ADDRESS][DOMAIN_NAME] (Myself)" at bounding box center [256, 70] width 136 height 12
click at [199, 66] on input "[PERSON_NAME] [PERSON_NAME][EMAIL_ADDRESS][DOMAIN_NAME] (Myself)" at bounding box center [194, 70] width 12 height 12
click at [270, 202] on button "Select" at bounding box center [265, 199] width 36 height 9
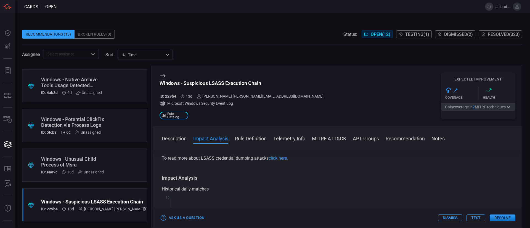
scroll to position [79, 0]
click at [444, 218] on button "Dismiss" at bounding box center [450, 218] width 24 height 7
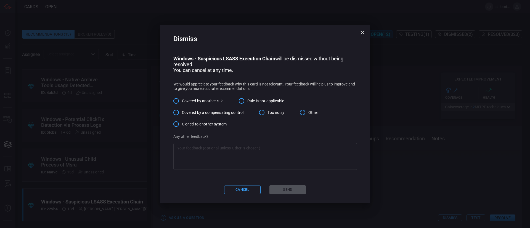
click at [358, 37] on div "Dismiss Windows - Suspicious LSASS Execution Chain will be dismissed without be…" at bounding box center [265, 114] width 210 height 178
click at [359, 33] on icon "button" at bounding box center [362, 32] width 7 height 7
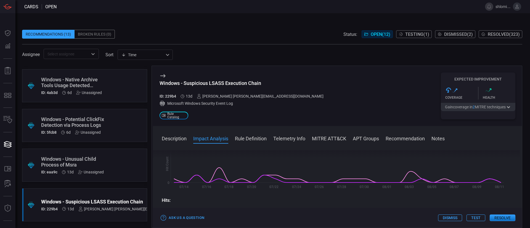
scroll to position [129, 0]
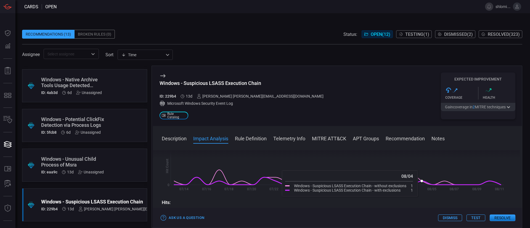
click at [421, 182] on icon at bounding box center [422, 181] width 2 height 2
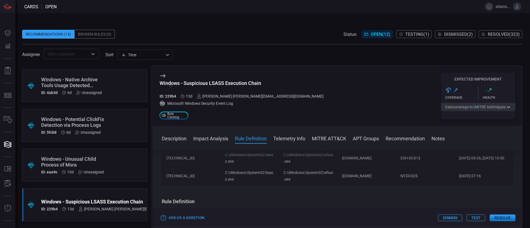
scroll to position [247, 0]
click at [448, 181] on td "NT-DC02$" at bounding box center [425, 176] width 59 height 18
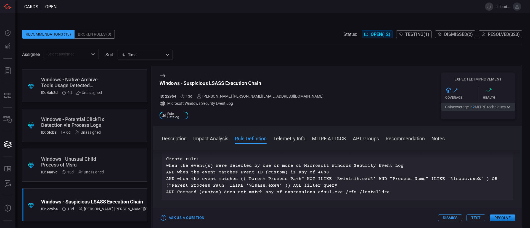
scroll to position [301, 0]
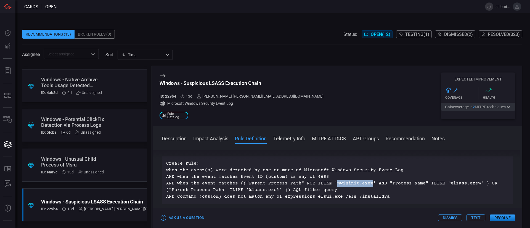
drag, startPoint x: 330, startPoint y: 184, endPoint x: 366, endPoint y: 186, distance: 35.7
click at [366, 186] on p "Create rule: when the event(s) were detected by one or more of Microsoft Window…" at bounding box center [337, 180] width 343 height 40
drag, startPoint x: 284, startPoint y: 187, endPoint x: 281, endPoint y: 193, distance: 7.5
click at [281, 193] on p "Create rule: when the event(s) were detected by one or more of Microsoft Window…" at bounding box center [337, 180] width 343 height 40
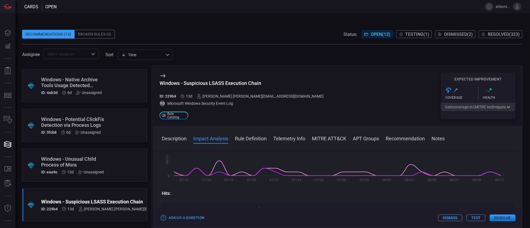
scroll to position [138, 0]
click at [478, 217] on button "Test" at bounding box center [476, 218] width 19 height 7
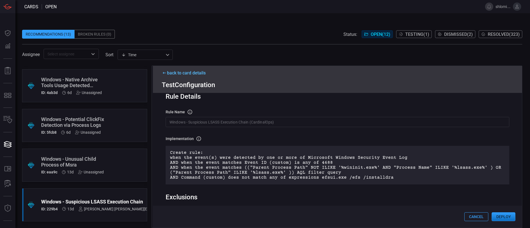
scroll to position [0, 0]
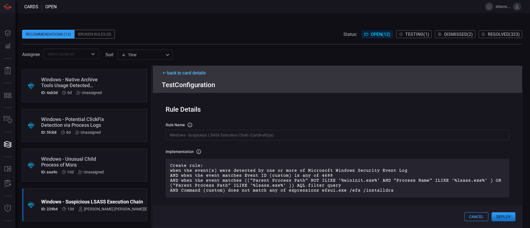
click at [283, 137] on input "Windows - Suspicious LSASS Execution Chain (CardinalOps)" at bounding box center [338, 135] width 344 height 10
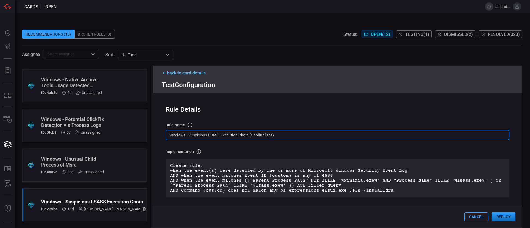
drag, startPoint x: 284, startPoint y: 137, endPoint x: 106, endPoint y: 121, distance: 178.3
click at [106, 121] on div ".suggested_cards_icon{fill:url(#suggested_cards_icon);} Windows - Scheduled Tas…" at bounding box center [272, 147] width 500 height 163
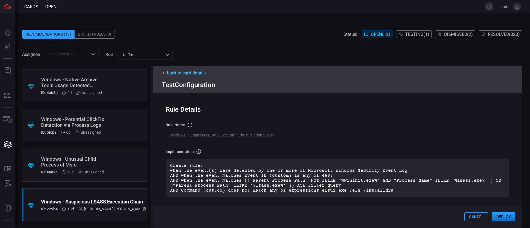
click at [246, 142] on div "Rule Details rule Name Name of the rule that will be created in the SIEM. Windo…" at bounding box center [337, 160] width 369 height 135
click at [286, 136] on input "Windows - Suspicious LSASS Execution Chain (CardinalOps)" at bounding box center [338, 135] width 344 height 10
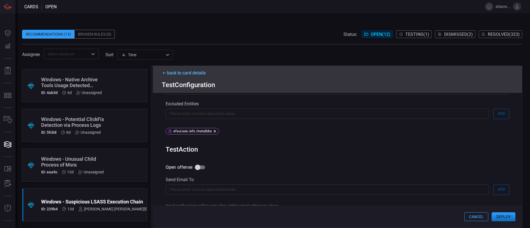
scroll to position [178, 0]
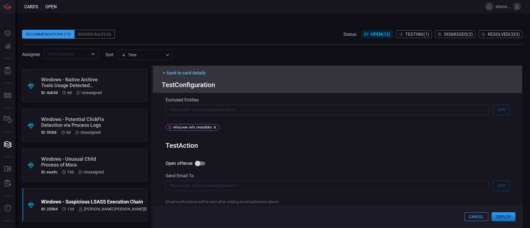
type input "Windows - Suspicious LSASS Execution Chain (CardinalOps) - Test"
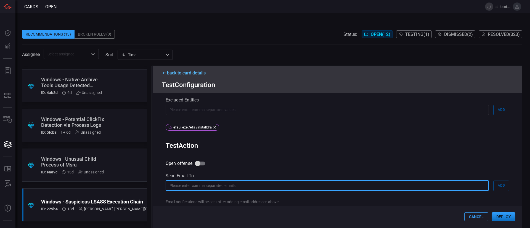
click at [208, 188] on input "text" at bounding box center [327, 186] width 323 height 10
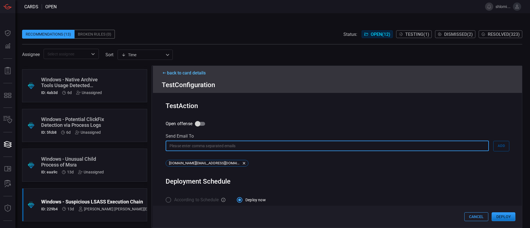
scroll to position [224, 0]
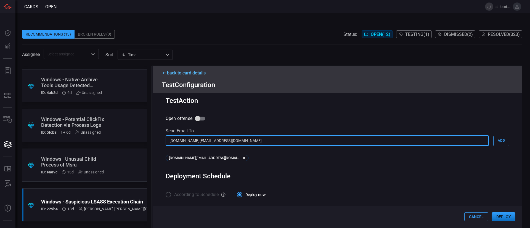
type input "[DOMAIN_NAME][EMAIL_ADDRESS][DOMAIN_NAME]"
click at [270, 149] on p "​" at bounding box center [326, 150] width 320 height 6
click at [222, 139] on input "[DOMAIN_NAME][EMAIL_ADDRESS][DOMAIN_NAME]" at bounding box center [327, 141] width 323 height 10
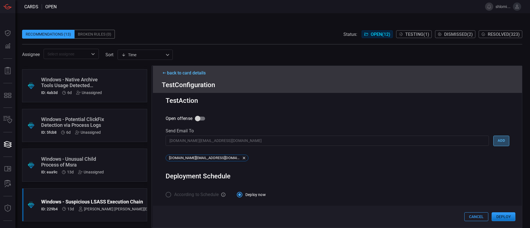
click at [494, 139] on button "Add" at bounding box center [502, 141] width 16 height 10
click at [508, 218] on button "Deploy" at bounding box center [504, 217] width 24 height 9
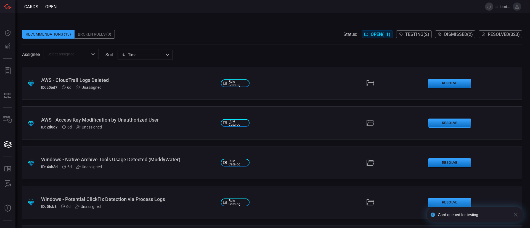
scroll to position [275, 0]
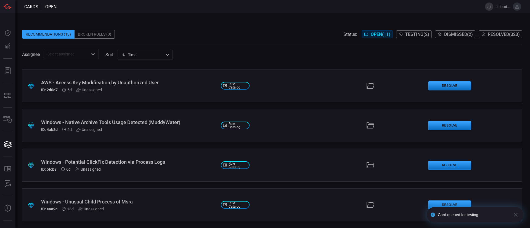
click at [113, 201] on div "Windows - Unusual Child Process of Msra" at bounding box center [128, 202] width 175 height 6
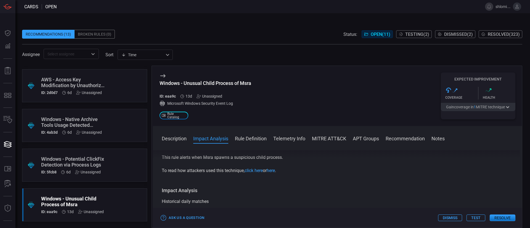
scroll to position [25, 0]
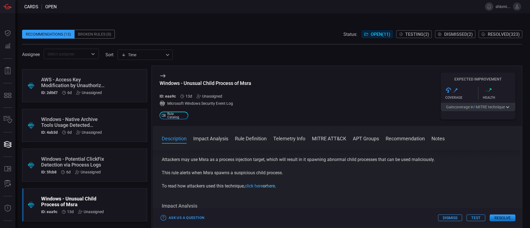
click at [275, 186] on link "here" at bounding box center [271, 186] width 8 height 5
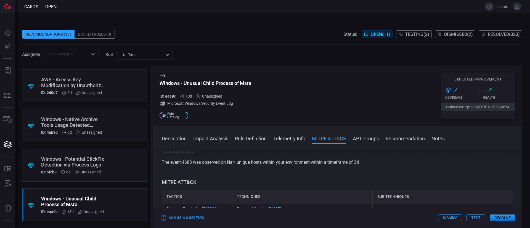
scroll to position [252, 0]
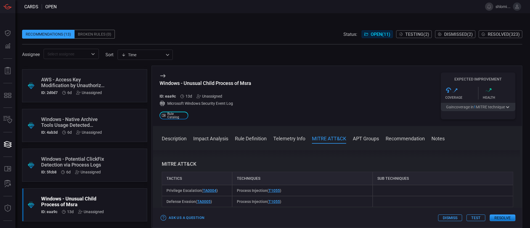
click at [504, 217] on button "Resolve" at bounding box center [503, 218] width 26 height 7
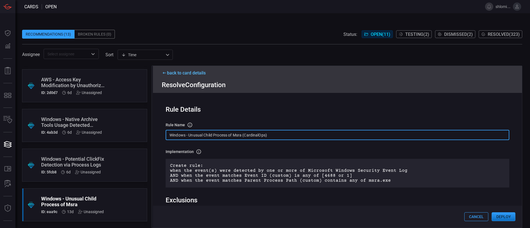
click at [288, 136] on input "Windows - Unusual Child Process of Msra (CardinalOps)" at bounding box center [338, 135] width 344 height 10
drag, startPoint x: 288, startPoint y: 136, endPoint x: 99, endPoint y: 155, distance: 190.2
click at [99, 155] on div ".suggested_cards_icon{fill:url(#suggested_cards_icon);} Windows - Scheduled Tas…" at bounding box center [272, 147] width 500 height 163
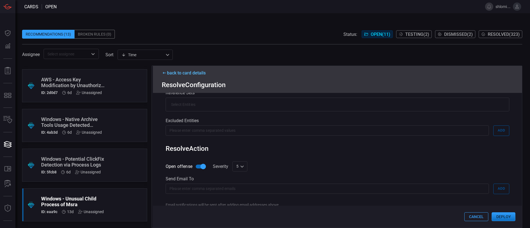
scroll to position [148, 0]
click at [239, 168] on div "5 5 ​" at bounding box center [240, 165] width 15 height 10
click at [243, 217] on li "10" at bounding box center [240, 217] width 15 height 9
type input "10"
click at [197, 190] on input "text" at bounding box center [327, 188] width 323 height 10
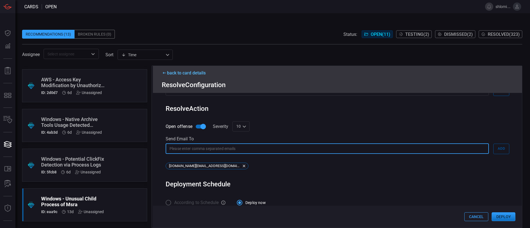
scroll to position [197, 0]
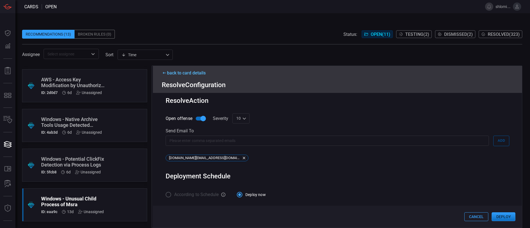
click at [501, 217] on button "Deploy" at bounding box center [504, 217] width 24 height 9
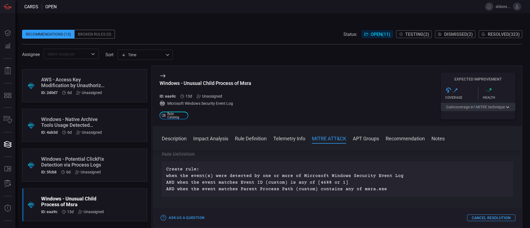
scroll to position [0, 0]
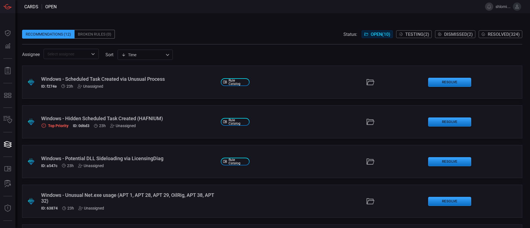
scroll to position [235, 0]
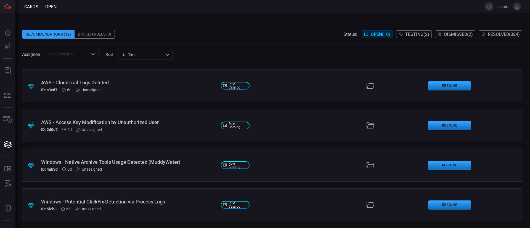
click at [110, 204] on div "Windows - Potential ClickFix Detection via Process Logs" at bounding box center [128, 202] width 175 height 6
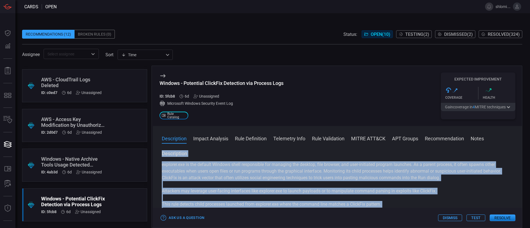
drag, startPoint x: 289, startPoint y: 177, endPoint x: 159, endPoint y: 153, distance: 131.7
click at [159, 153] on div "Description explorer.exe is the default Windows shell responsible for managing …" at bounding box center [337, 189] width 369 height 76
copy div "Description explorer.exe is the default Windows shell responsible for managing …"
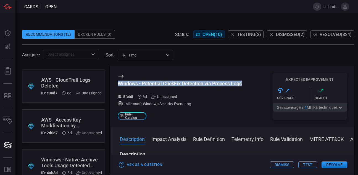
drag, startPoint x: 243, startPoint y: 82, endPoint x: 115, endPoint y: 82, distance: 127.3
click at [115, 82] on div "Windows - Potential ClickFix Detection via Process Logs ID: 5fcb8 6d Unassigned…" at bounding box center [232, 96] width 243 height 60
copy div "Windows - Potential ClickFix Detection via Process Logs"
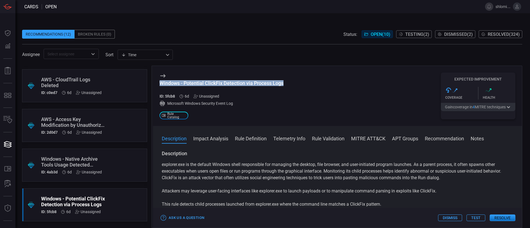
click at [293, 88] on div "Windows - Potential ClickFix Detection via Process Logs ID: 5fcb8 6d Unassigned…" at bounding box center [337, 96] width 369 height 60
click at [209, 95] on div "Unassigned" at bounding box center [207, 96] width 26 height 4
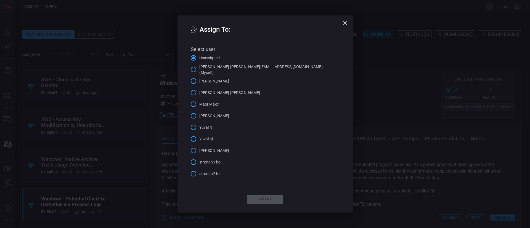
click at [211, 66] on label "[PERSON_NAME] [PERSON_NAME][EMAIL_ADDRESS][DOMAIN_NAME] (Myself)" at bounding box center [256, 70] width 136 height 12
click at [199, 66] on input "[PERSON_NAME] [PERSON_NAME][EMAIL_ADDRESS][DOMAIN_NAME] (Myself)" at bounding box center [194, 70] width 12 height 12
click at [262, 198] on button "Select" at bounding box center [265, 199] width 36 height 9
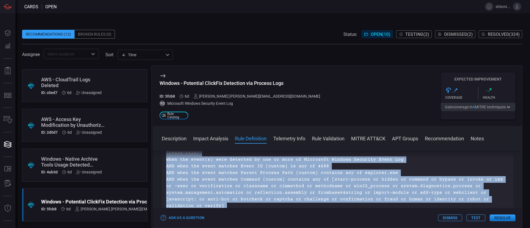
scroll to position [186, 0]
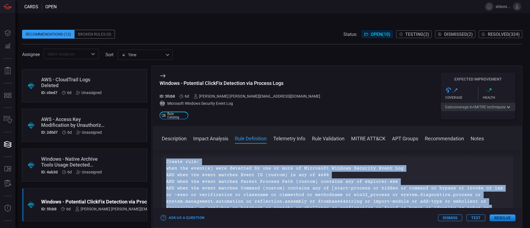
drag, startPoint x: 244, startPoint y: 204, endPoint x: 167, endPoint y: 166, distance: 86.5
click at [167, 166] on p "Create rule: when the event(s) were detected by one or more of Microsoft Window…" at bounding box center [337, 199] width 343 height 80
copy p "Create rule: when the event(s) were detected by one or more of Microsoft Window…"
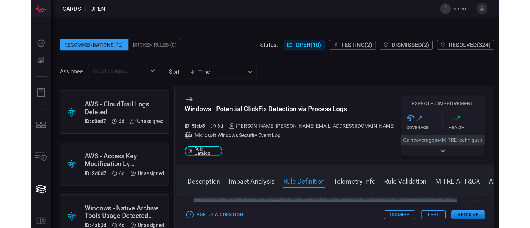
scroll to position [223, 0]
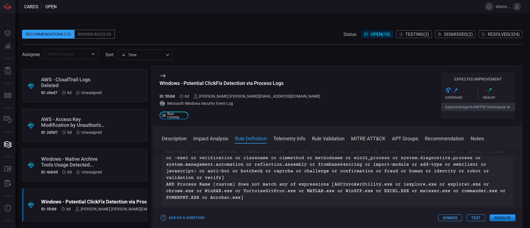
click at [166, 75] on icon at bounding box center [163, 76] width 7 height 7
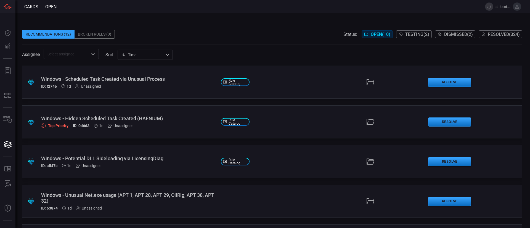
scroll to position [235, 0]
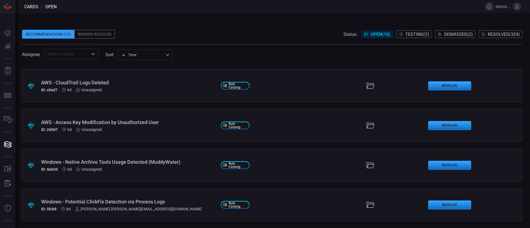
click at [92, 201] on div "Windows - Potential ClickFix Detection via Process Logs" at bounding box center [128, 202] width 175 height 6
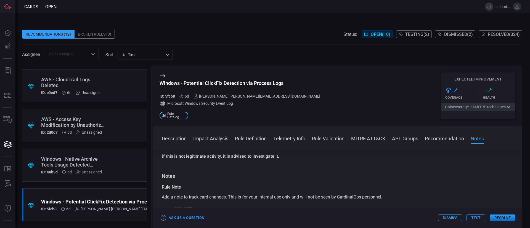
scroll to position [801, 0]
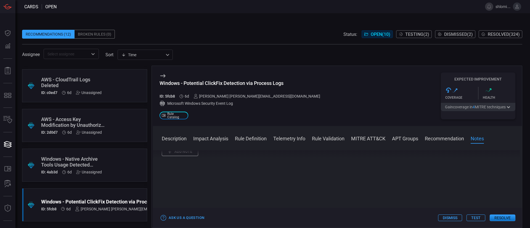
click at [500, 220] on button "Resolve" at bounding box center [503, 218] width 26 height 7
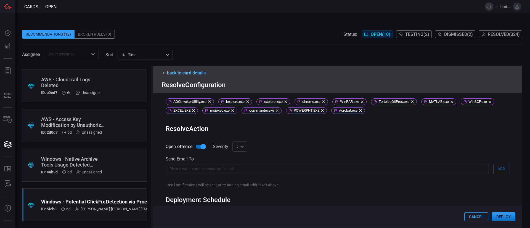
scroll to position [174, 0]
click at [241, 148] on div "5 5 1 2 3 4 5 6 7 8 9 10 ​" at bounding box center [240, 147] width 15 height 10
click at [242, 215] on li "10" at bounding box center [240, 217] width 15 height 9
type input "10"
click at [196, 172] on input "text" at bounding box center [327, 169] width 323 height 10
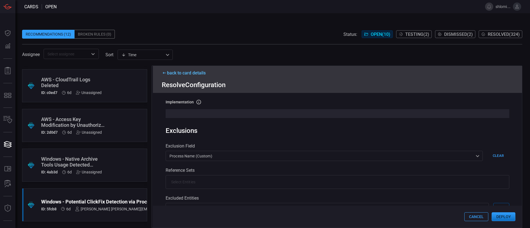
scroll to position [203, 0]
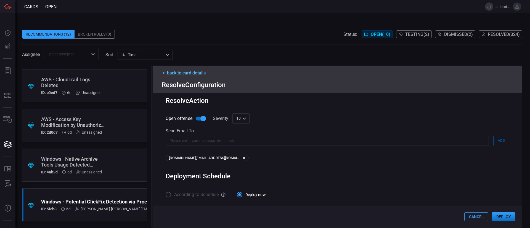
click at [510, 217] on button "Deploy" at bounding box center [504, 217] width 24 height 9
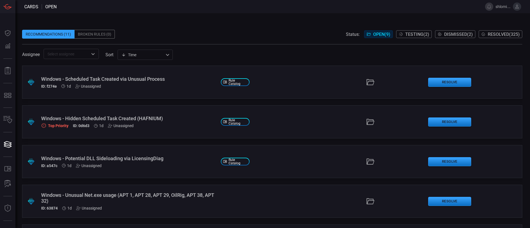
click at [489, 33] on span "Resolved ( 325 )" at bounding box center [504, 34] width 32 height 5
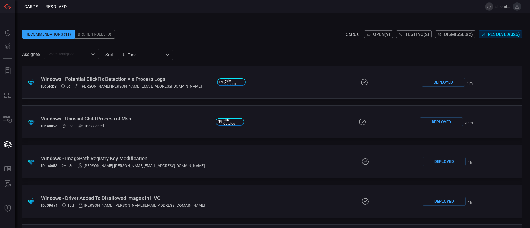
click at [118, 79] on div "Windows - Potential ClickFix Detection via Process Logs" at bounding box center [127, 79] width 172 height 6
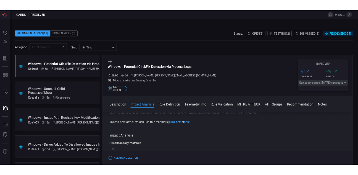
scroll to position [42, 0]
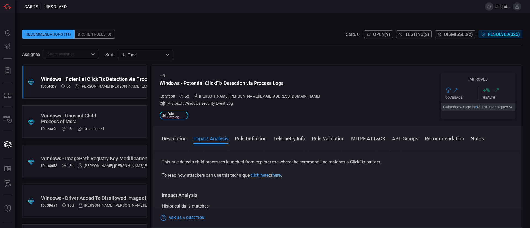
click at [280, 177] on link "here" at bounding box center [277, 175] width 8 height 5
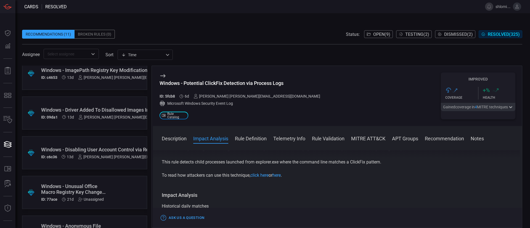
scroll to position [89, 0]
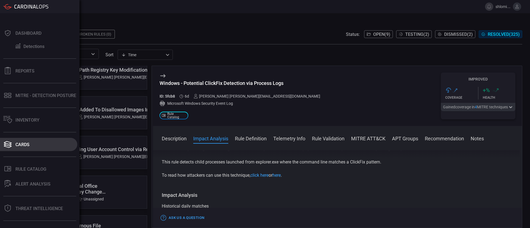
click at [30, 138] on button "Cards" at bounding box center [38, 144] width 77 height 13
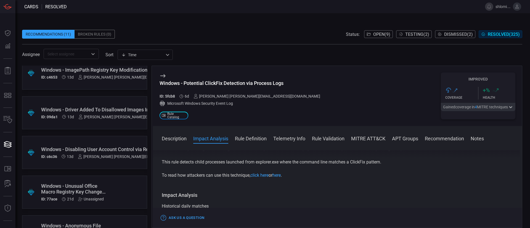
click at [381, 33] on span "Open ( 9 )" at bounding box center [381, 34] width 17 height 5
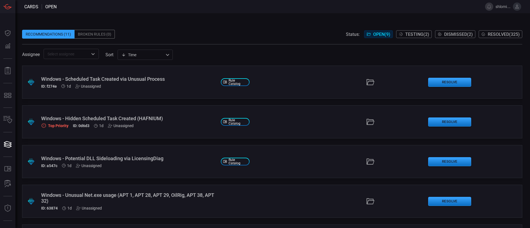
scroll to position [195, 0]
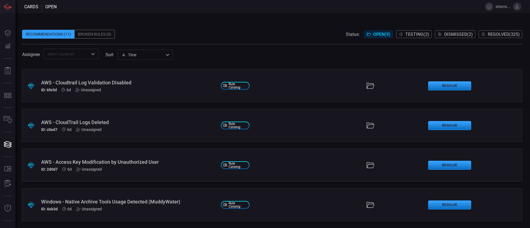
click at [107, 202] on div "Windows - Native Archive Tools Usage Detected (MuddyWater)" at bounding box center [128, 202] width 175 height 6
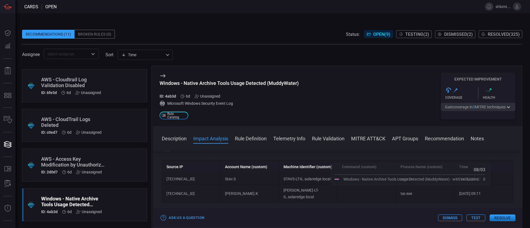
scroll to position [152, 0]
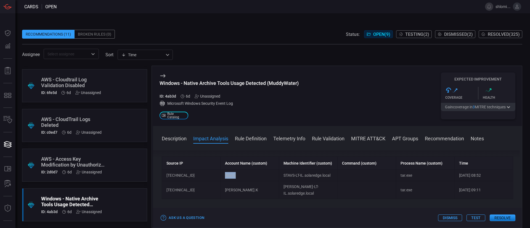
drag, startPoint x: 224, startPoint y: 176, endPoint x: 237, endPoint y: 177, distance: 13.3
click at [237, 177] on td "Stav.S" at bounding box center [250, 175] width 59 height 11
drag, startPoint x: 224, startPoint y: 188, endPoint x: 236, endPoint y: 187, distance: 12.7
click at [236, 187] on td "Luna.K" at bounding box center [250, 190] width 59 height 18
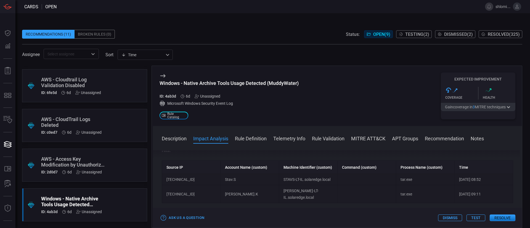
scroll to position [148, 0]
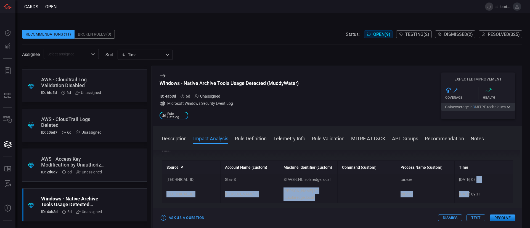
drag, startPoint x: 473, startPoint y: 181, endPoint x: 464, endPoint y: 192, distance: 14.5
click at [464, 192] on tbody "172.20.203.26 Stav.S STAVS-LT-IL.solaredge.local tar.exe 2025-08-07 08:52 172.2…" at bounding box center [337, 188] width 351 height 29
click at [464, 192] on td "2025-08-11 09:11" at bounding box center [484, 195] width 59 height 18
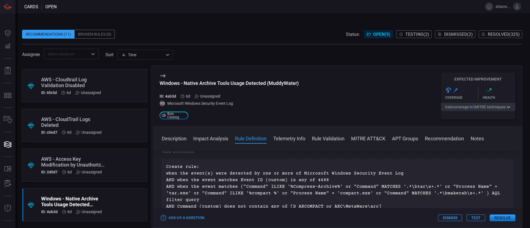
scroll to position [216, 0]
drag, startPoint x: 301, startPoint y: 84, endPoint x: 186, endPoint y: 77, distance: 115.1
click at [186, 77] on div "Windows - Native Archive Tools Usage Detected (MuddyWater) ID: 4ab3d 6d Unassig…" at bounding box center [337, 96] width 369 height 60
copy div "Windows - Native Archive Tools Usage Detected (MuddyWater)"
click at [501, 216] on button "Resolve" at bounding box center [503, 218] width 26 height 7
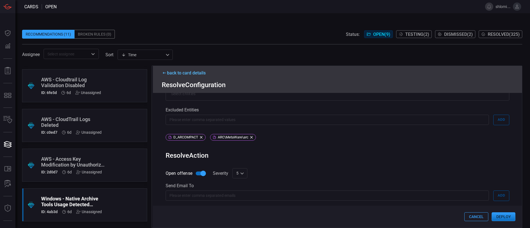
scroll to position [186, 0]
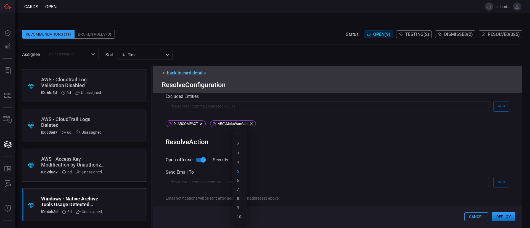
click at [240, 164] on div "5 5 1 2 3 4 5 6 7 8 9 10 ​" at bounding box center [240, 160] width 15 height 10
click at [243, 218] on li "10" at bounding box center [240, 217] width 15 height 9
type input "10"
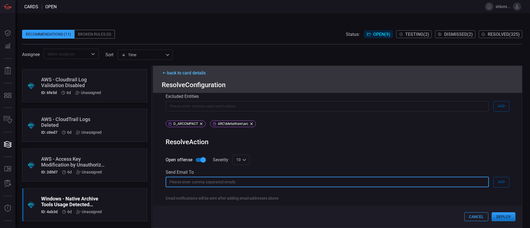
click at [200, 183] on input "text" at bounding box center [327, 182] width 323 height 10
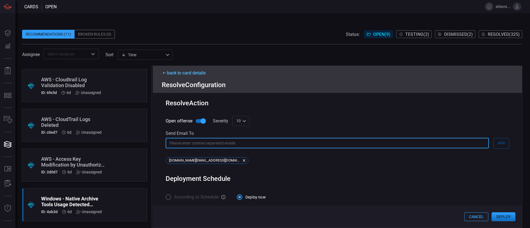
scroll to position [229, 0]
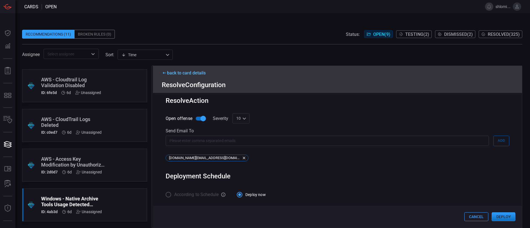
click at [499, 215] on button "Deploy" at bounding box center [504, 217] width 24 height 9
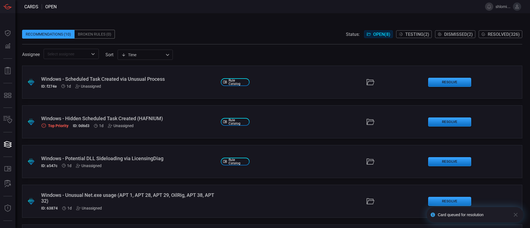
click at [503, 35] on span "Resolved ( 326 )" at bounding box center [504, 34] width 32 height 5
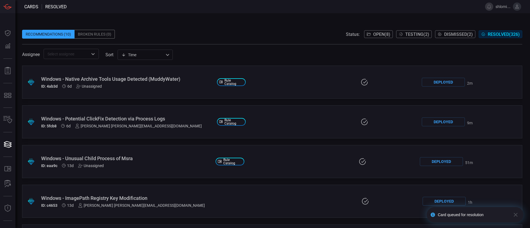
click at [92, 77] on div "Windows - Native Archive Tools Usage Detected (MuddyWater)" at bounding box center [127, 79] width 172 height 6
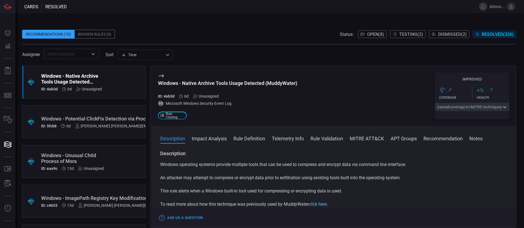
click at [321, 203] on link "click here." at bounding box center [318, 204] width 19 height 5
